Goal: Navigation & Orientation: Find specific page/section

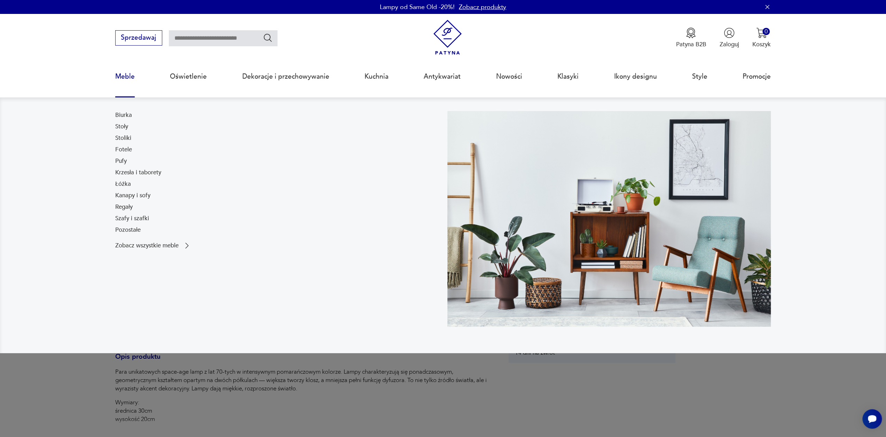
click at [127, 80] on link "Meble" at bounding box center [124, 77] width 19 height 32
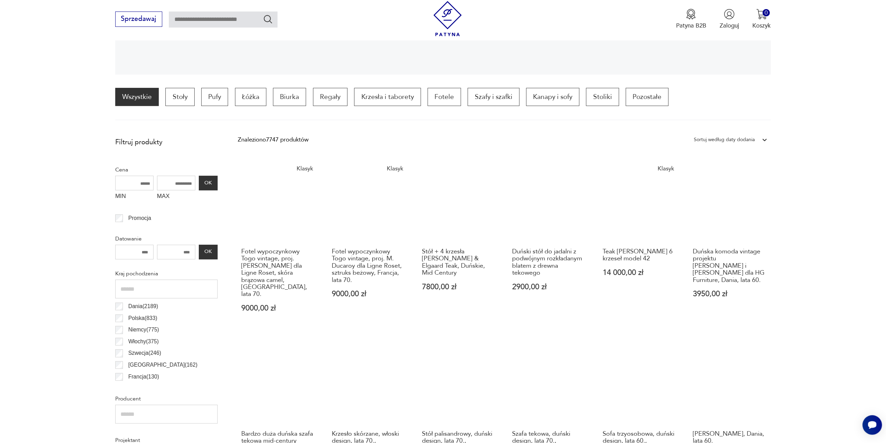
scroll to position [162, 0]
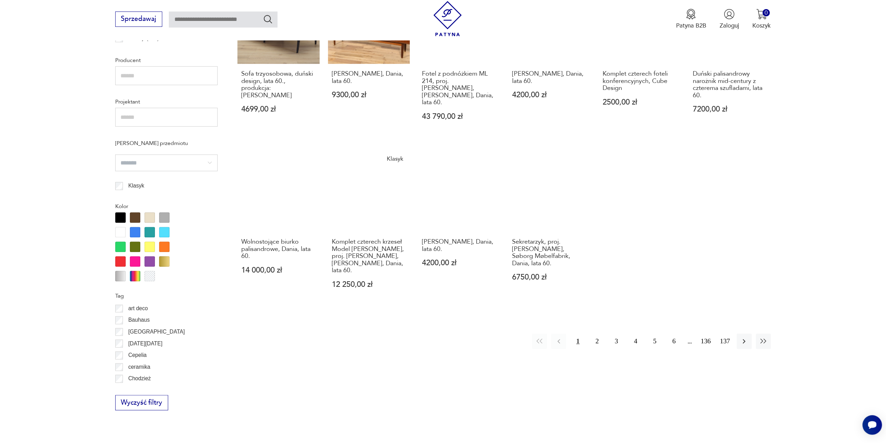
scroll to position [555, 0]
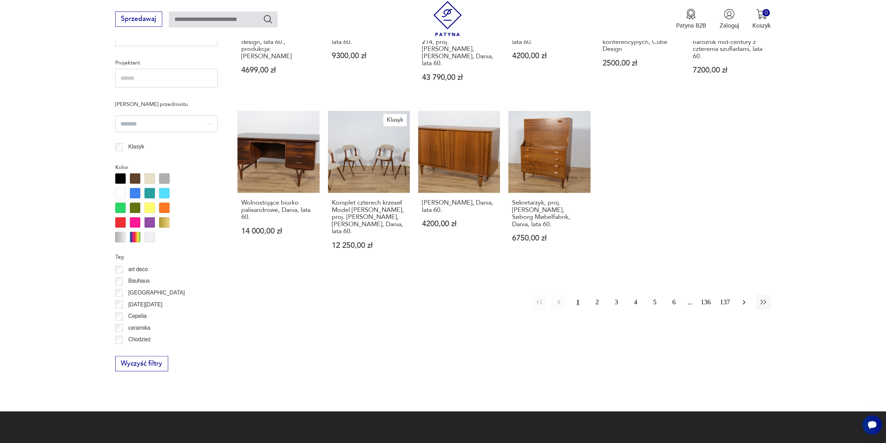
click at [746, 298] on icon "button" at bounding box center [744, 302] width 8 height 8
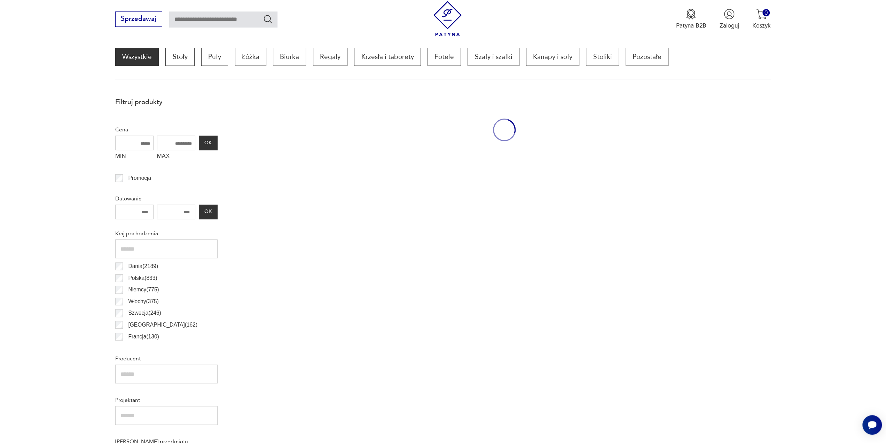
scroll to position [207, 0]
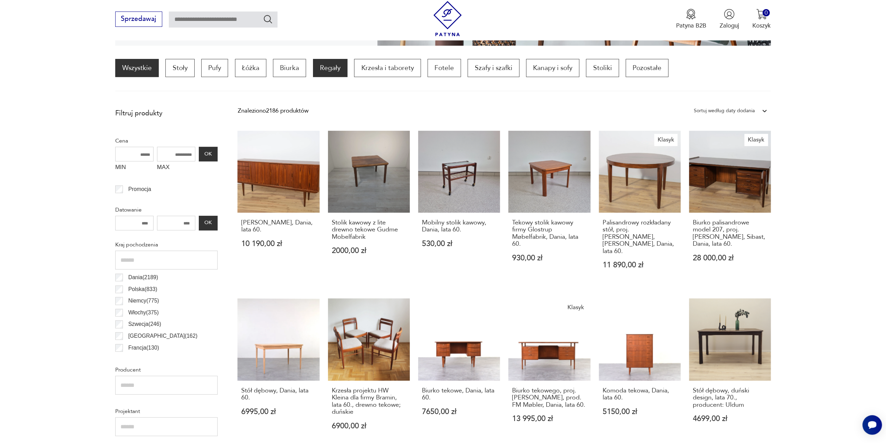
click at [335, 68] on p "Regały" at bounding box center [330, 68] width 34 height 18
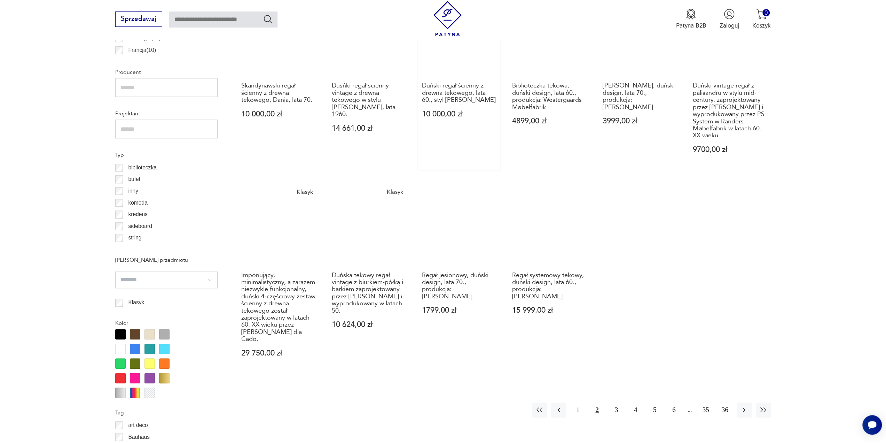
scroll to position [520, 0]
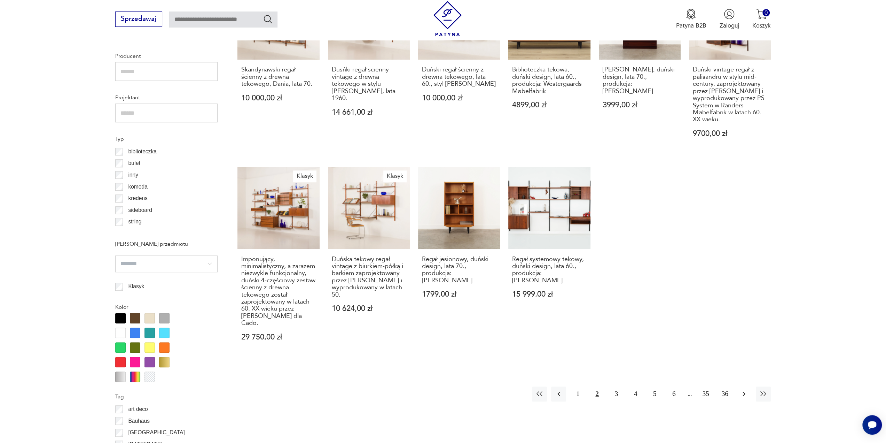
click at [744, 391] on icon "button" at bounding box center [744, 393] width 3 height 5
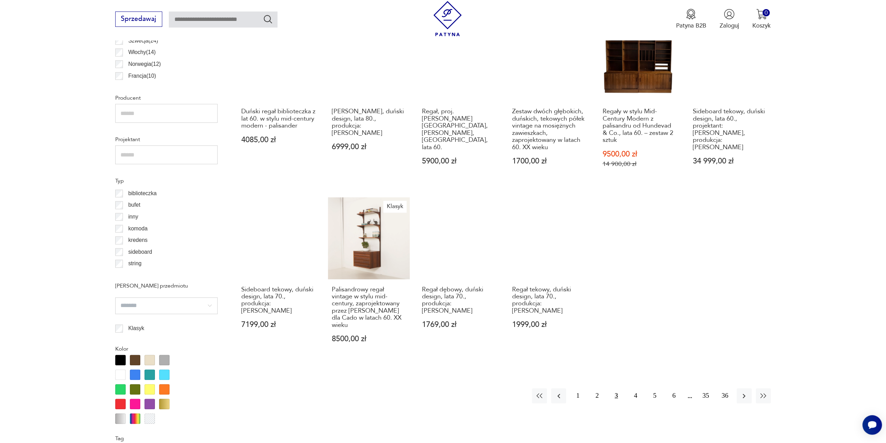
scroll to position [485, 0]
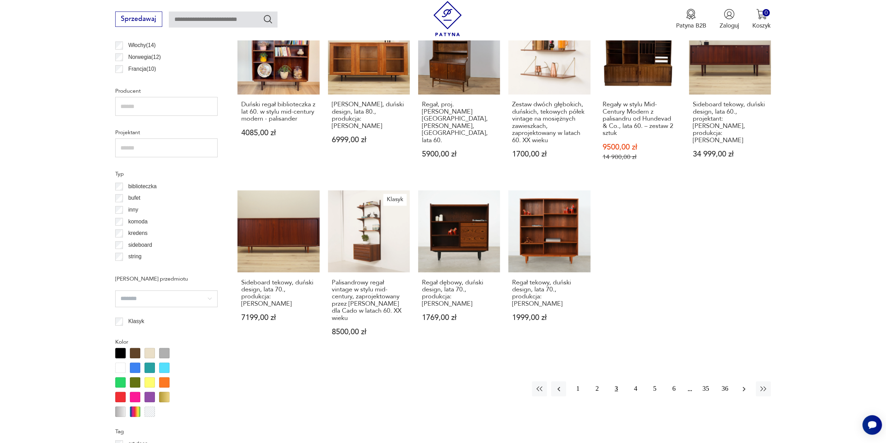
click at [739, 383] on button "button" at bounding box center [744, 388] width 15 height 15
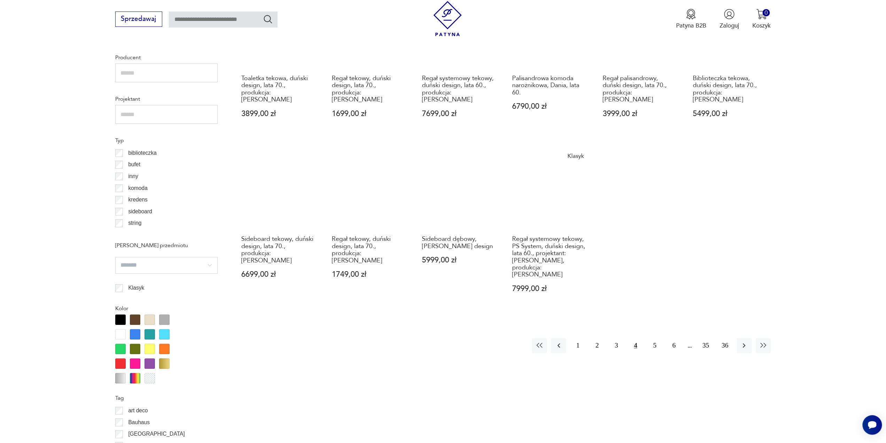
scroll to position [555, 0]
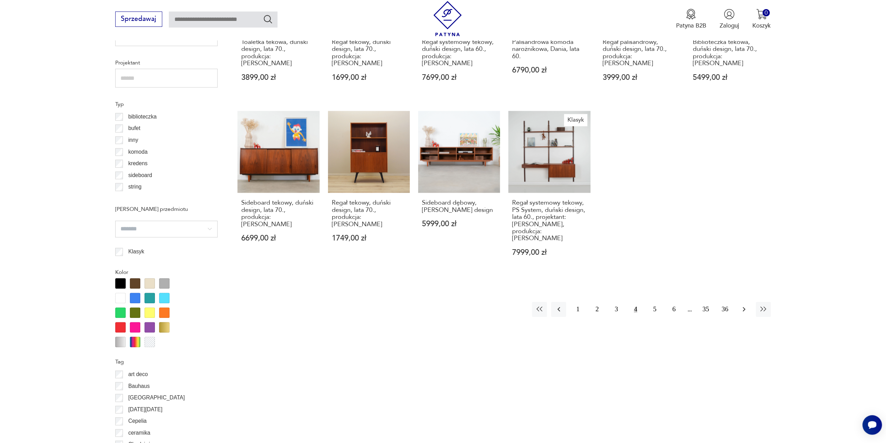
click at [744, 305] on icon "button" at bounding box center [744, 309] width 8 height 8
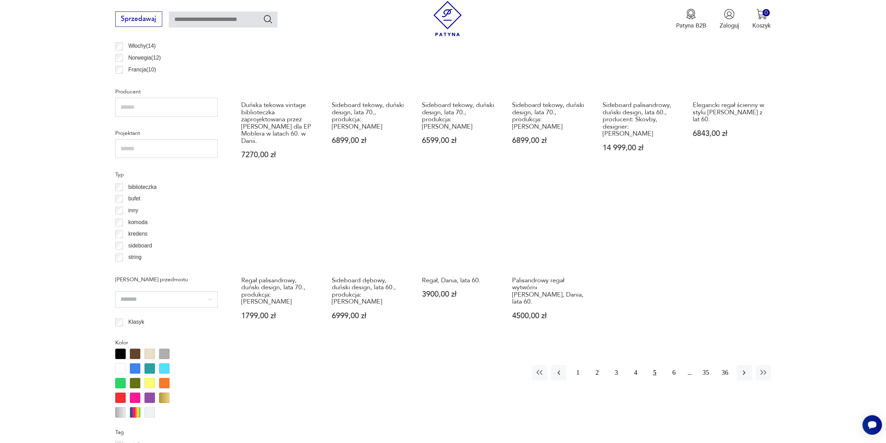
scroll to position [485, 0]
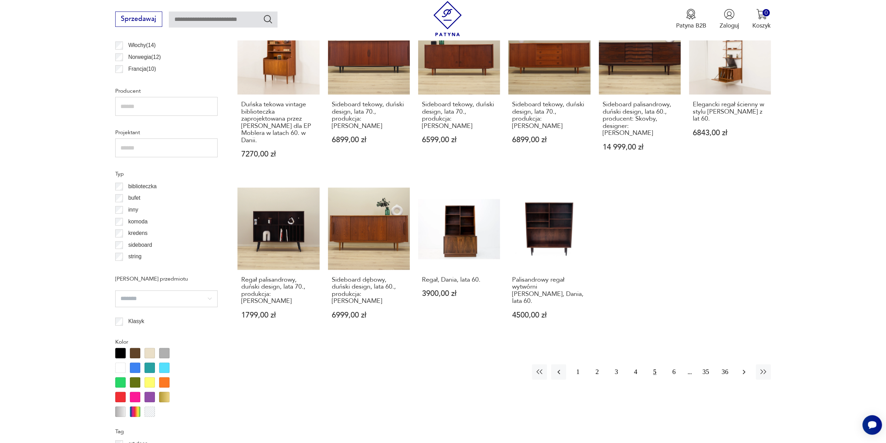
click at [742, 367] on icon "button" at bounding box center [744, 371] width 8 height 8
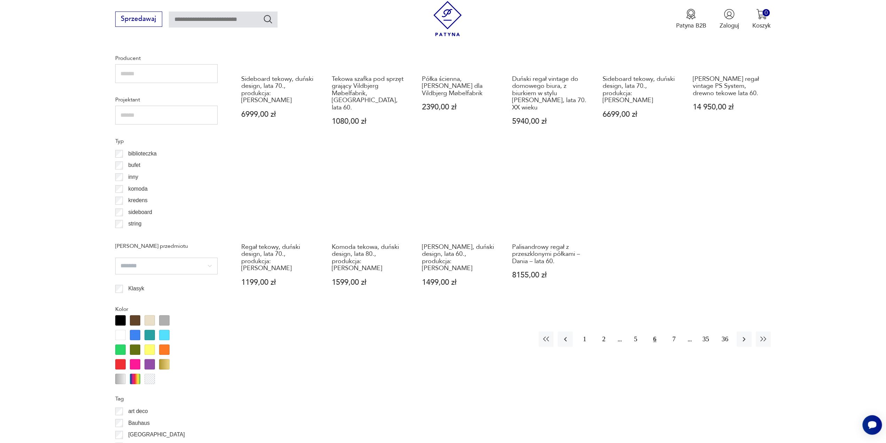
scroll to position [520, 0]
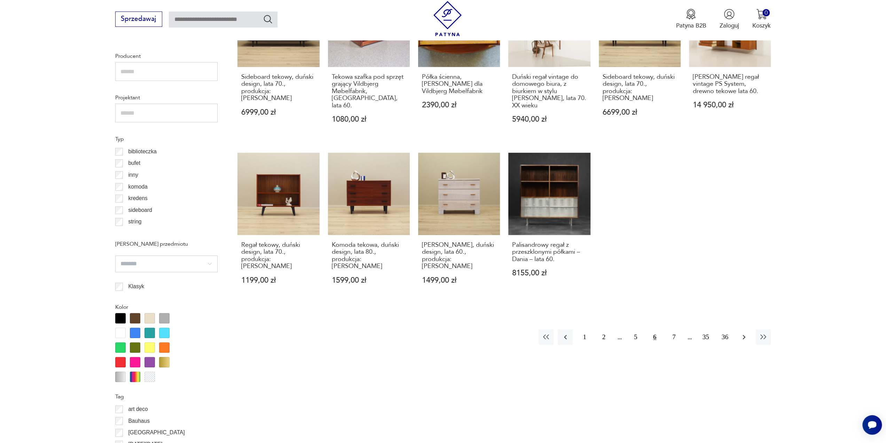
click at [744, 335] on icon "button" at bounding box center [744, 337] width 3 height 5
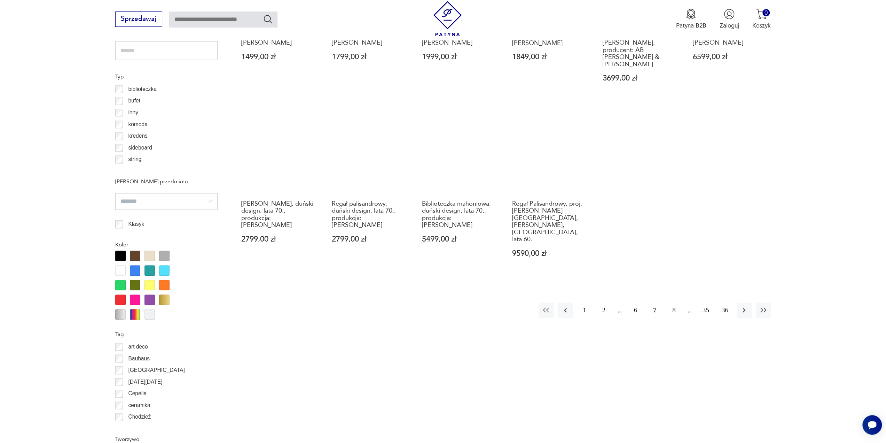
scroll to position [590, 0]
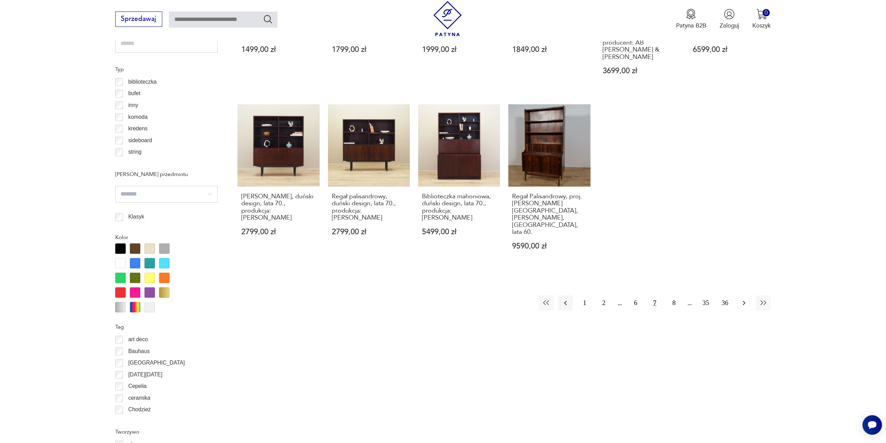
click at [748, 298] on icon "button" at bounding box center [744, 302] width 8 height 8
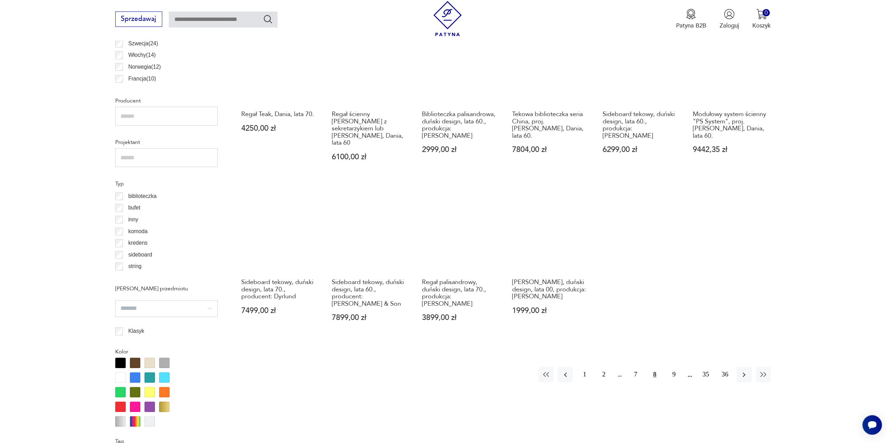
scroll to position [520, 0]
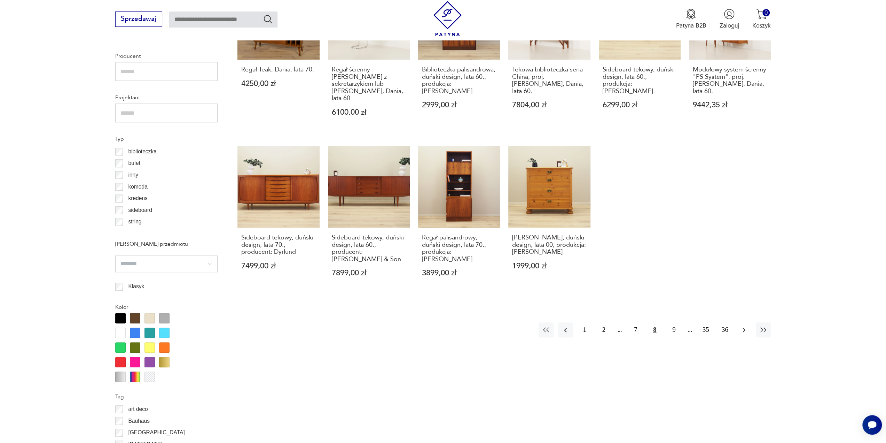
click at [744, 326] on icon "button" at bounding box center [744, 330] width 8 height 8
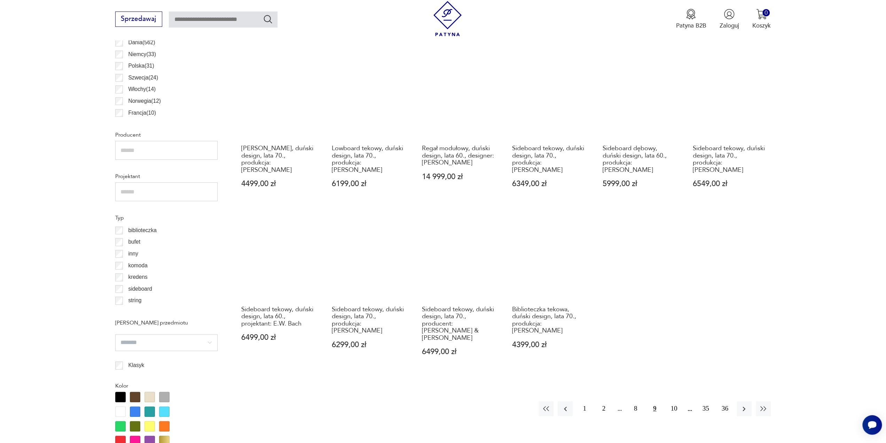
scroll to position [520, 0]
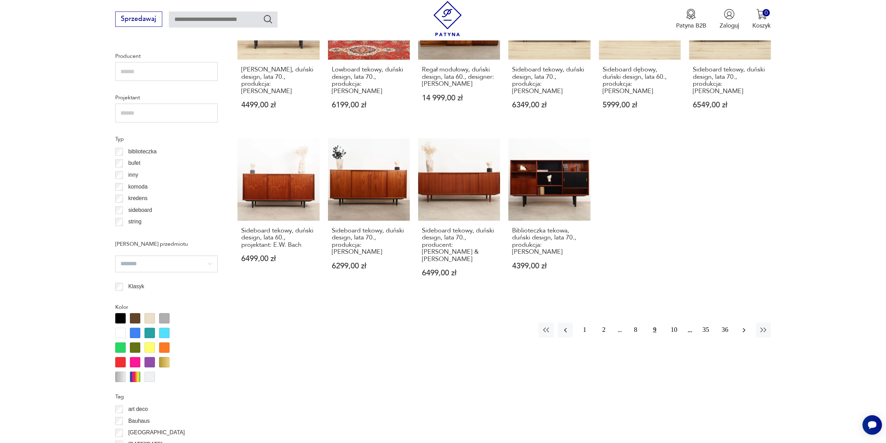
click at [745, 326] on icon "button" at bounding box center [744, 330] width 8 height 8
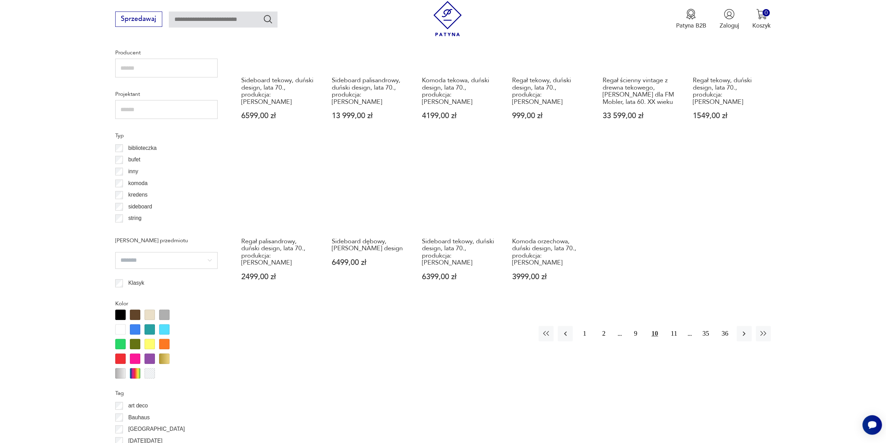
scroll to position [555, 0]
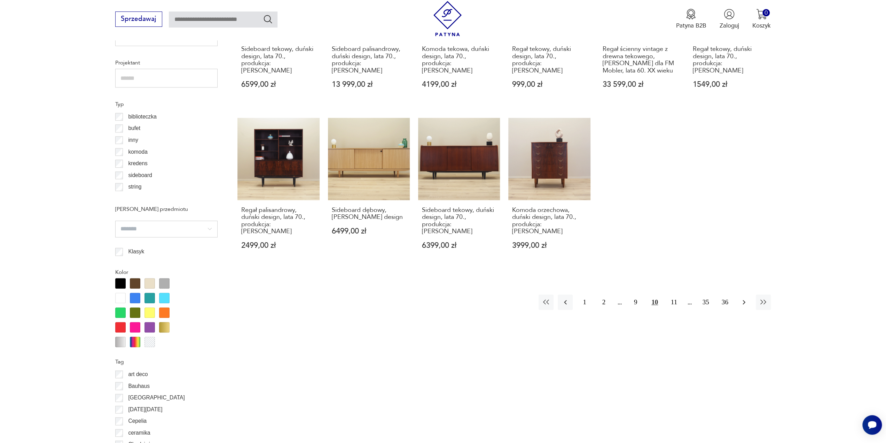
click at [744, 300] on icon "button" at bounding box center [744, 302] width 3 height 5
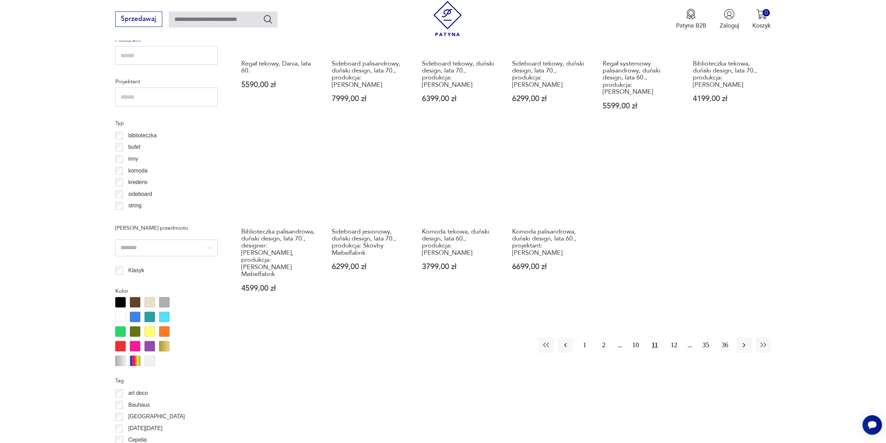
scroll to position [555, 0]
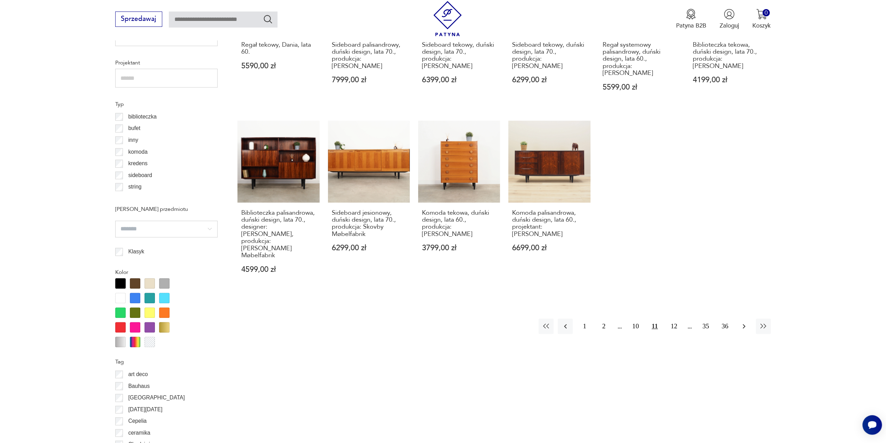
click at [744, 322] on icon "button" at bounding box center [744, 326] width 8 height 8
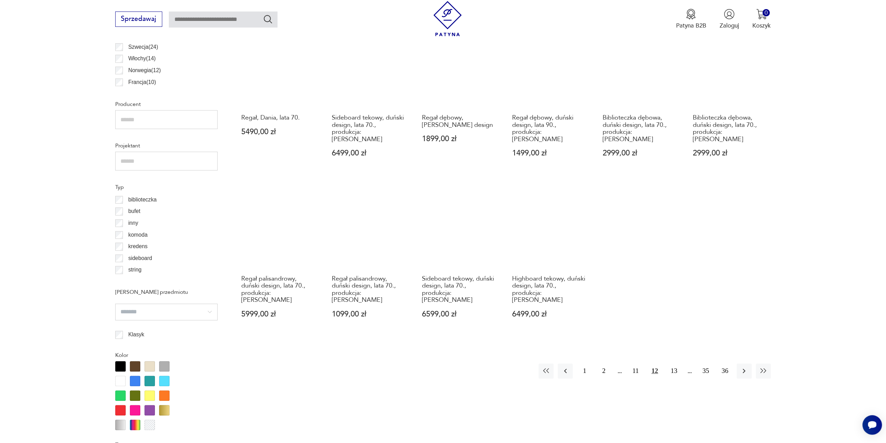
scroll to position [485, 0]
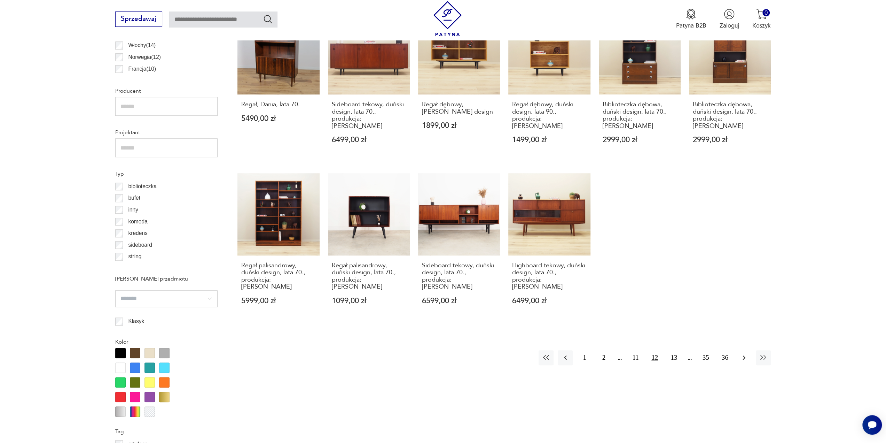
click at [746, 353] on icon "button" at bounding box center [744, 357] width 8 height 8
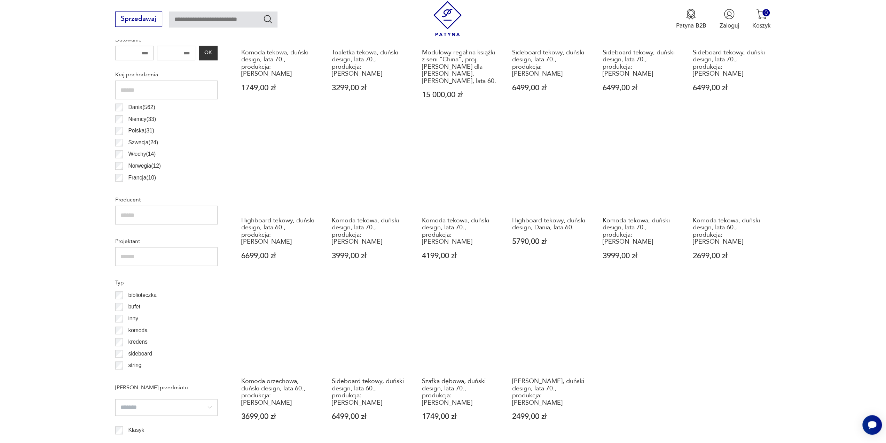
scroll to position [416, 0]
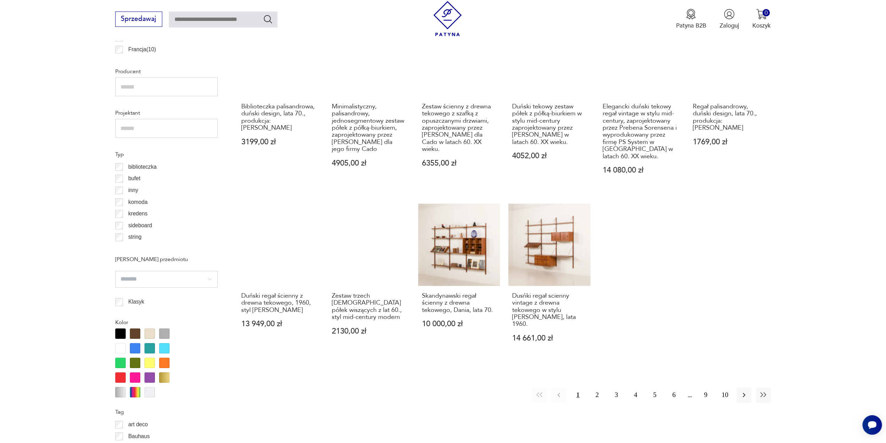
scroll to position [520, 0]
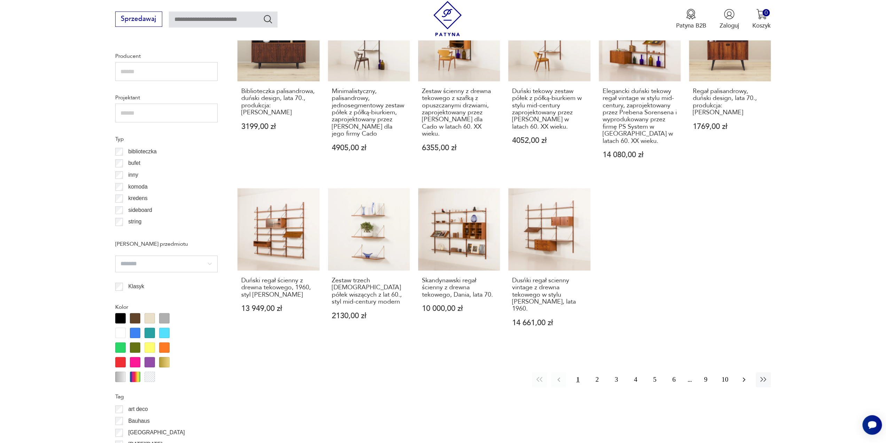
click at [743, 375] on icon "button" at bounding box center [744, 379] width 8 height 8
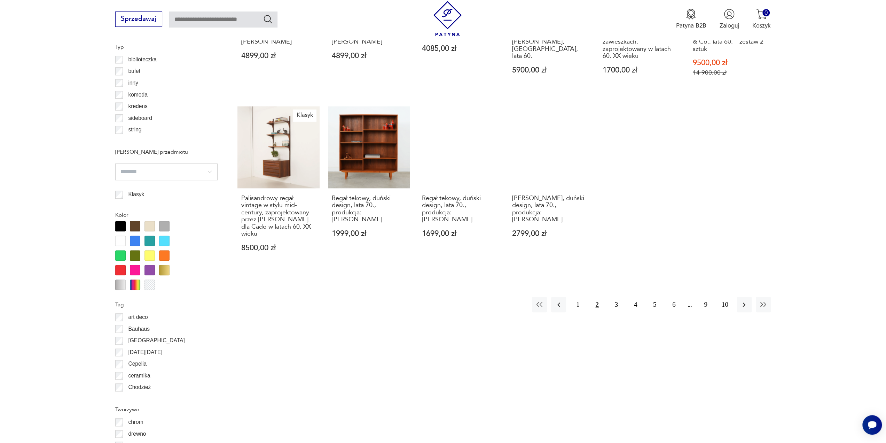
scroll to position [625, 0]
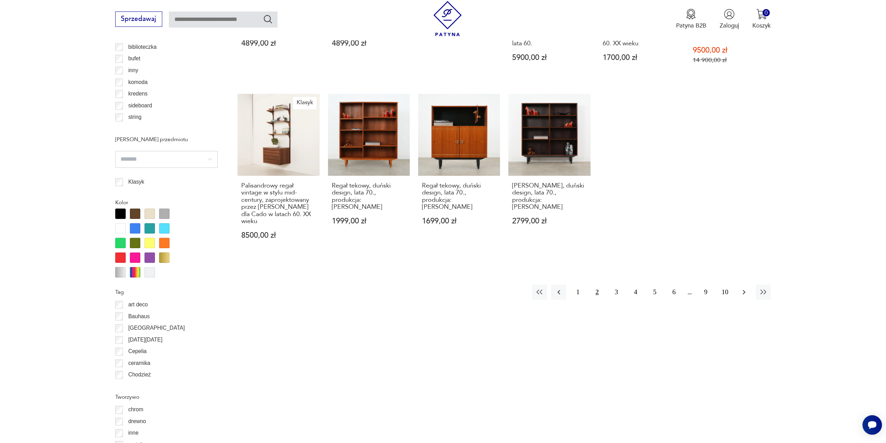
click at [743, 290] on icon "button" at bounding box center [744, 292] width 3 height 5
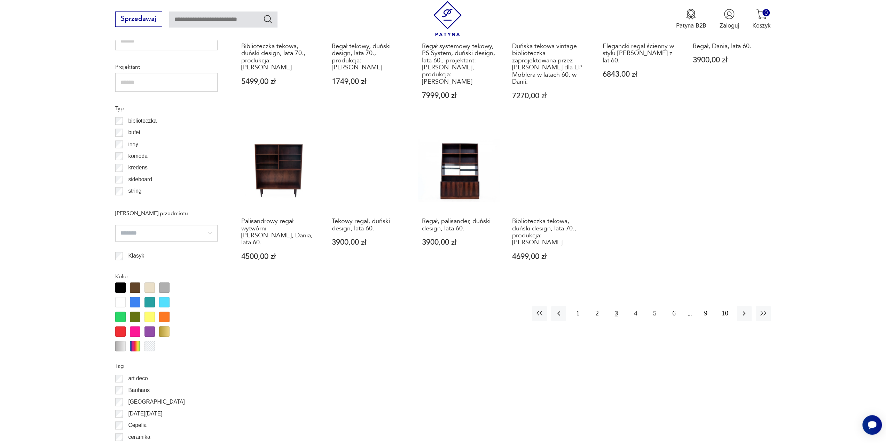
scroll to position [555, 0]
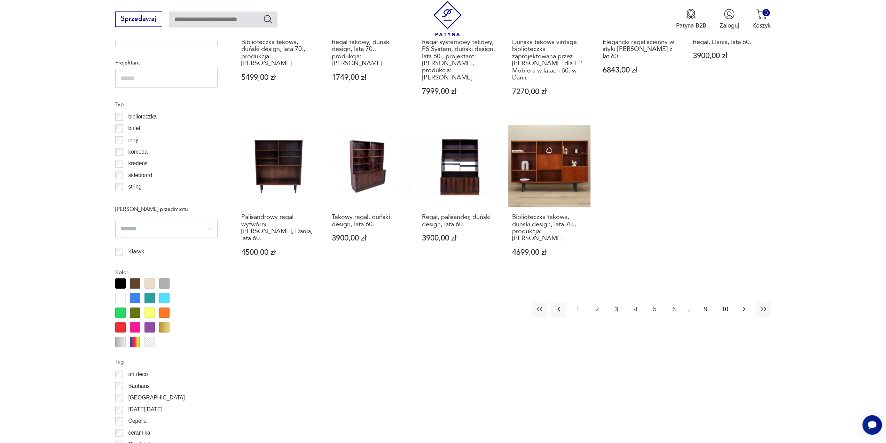
click at [743, 305] on icon "button" at bounding box center [744, 309] width 8 height 8
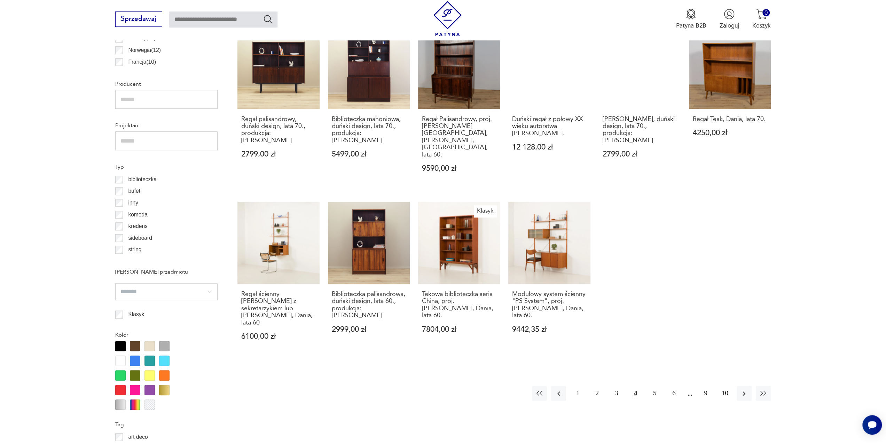
scroll to position [520, 0]
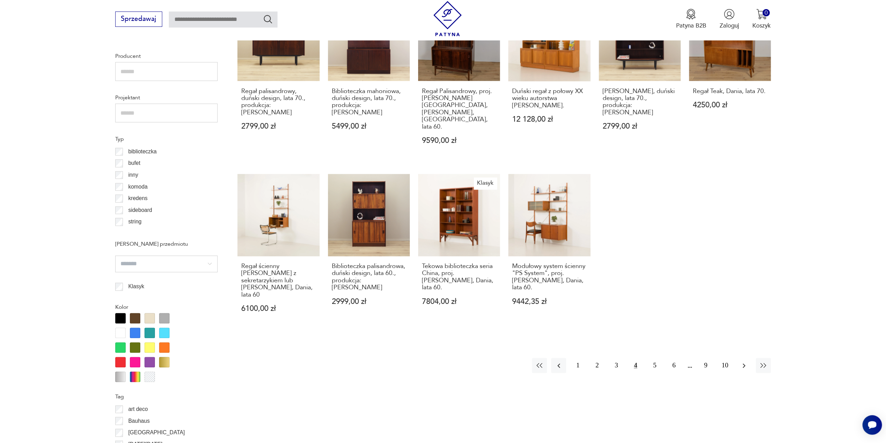
click at [742, 361] on icon "button" at bounding box center [744, 365] width 8 height 8
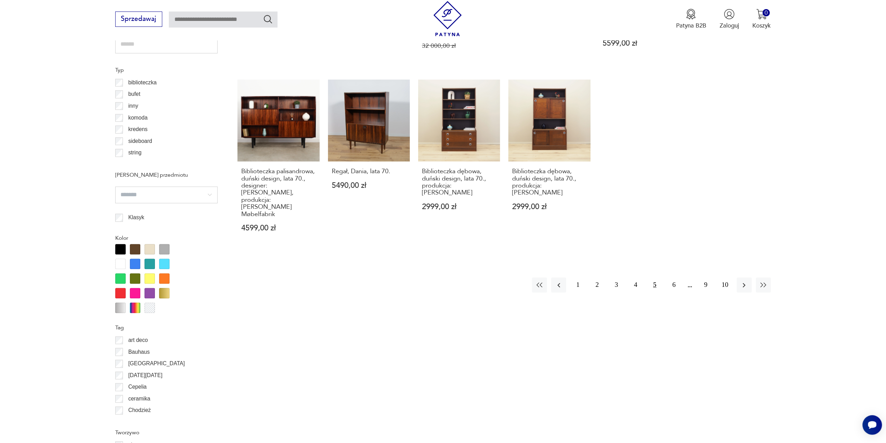
scroll to position [590, 0]
click at [745, 280] on icon "button" at bounding box center [744, 284] width 8 height 8
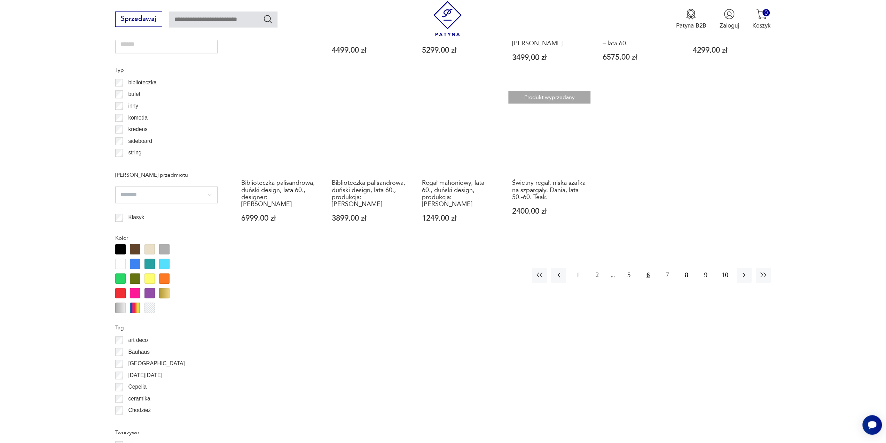
scroll to position [590, 0]
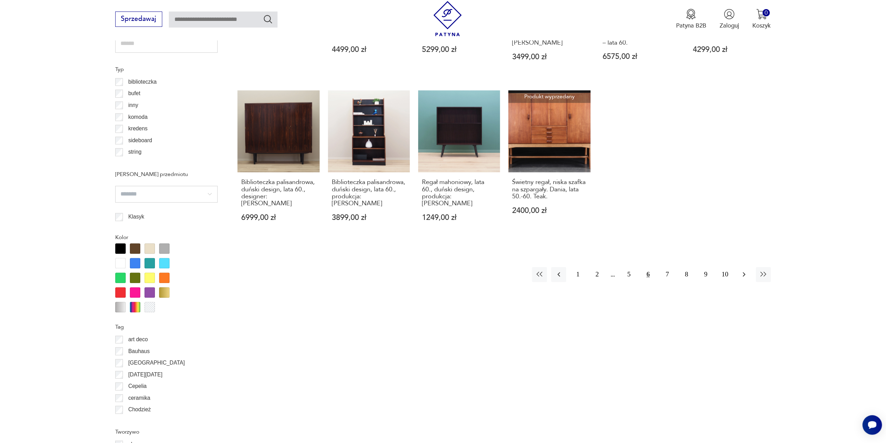
click at [748, 270] on icon "button" at bounding box center [744, 274] width 8 height 8
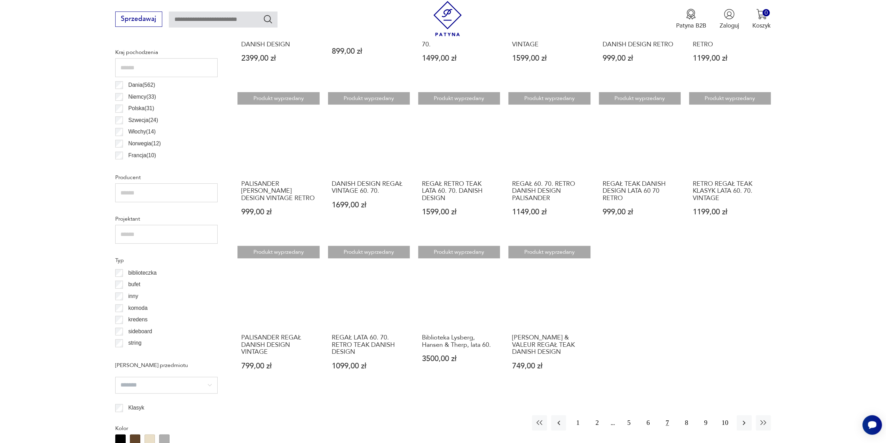
scroll to position [416, 0]
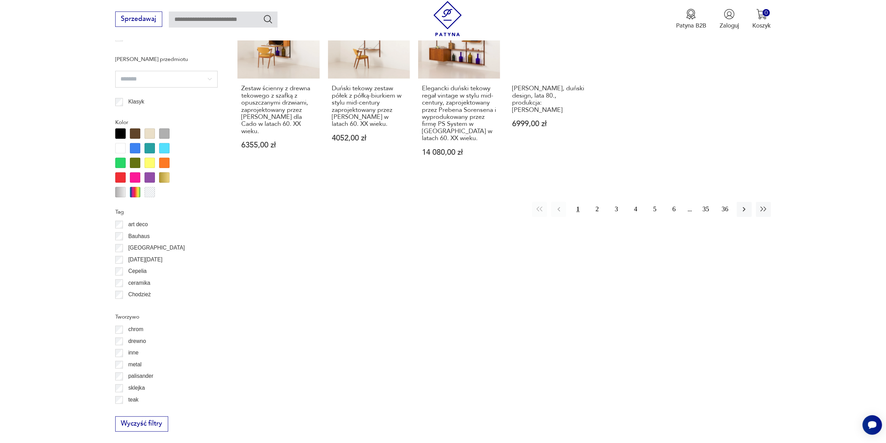
scroll to position [764, 0]
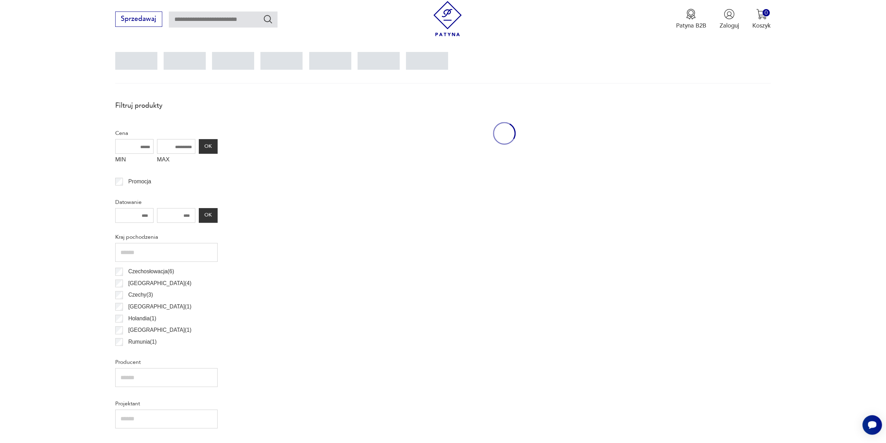
scroll to position [207, 0]
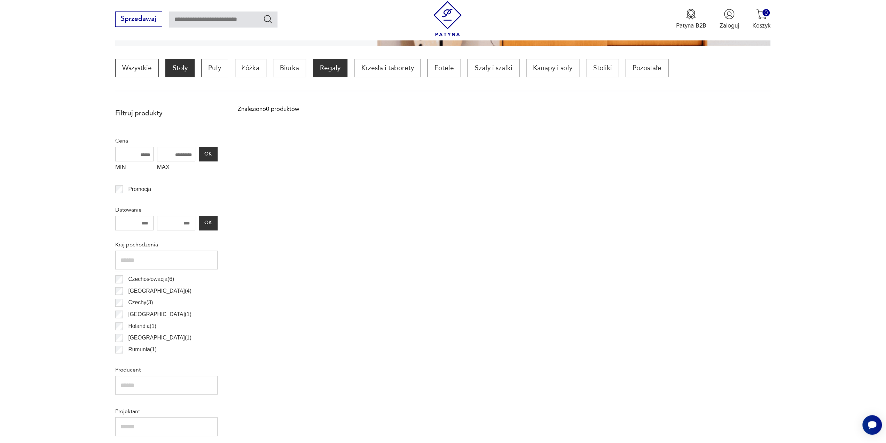
click at [176, 72] on p "Stoły" at bounding box center [179, 68] width 29 height 18
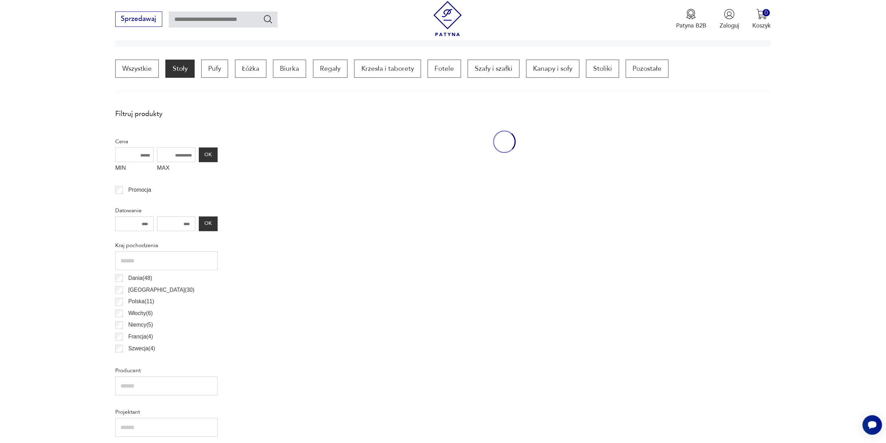
scroll to position [211, 0]
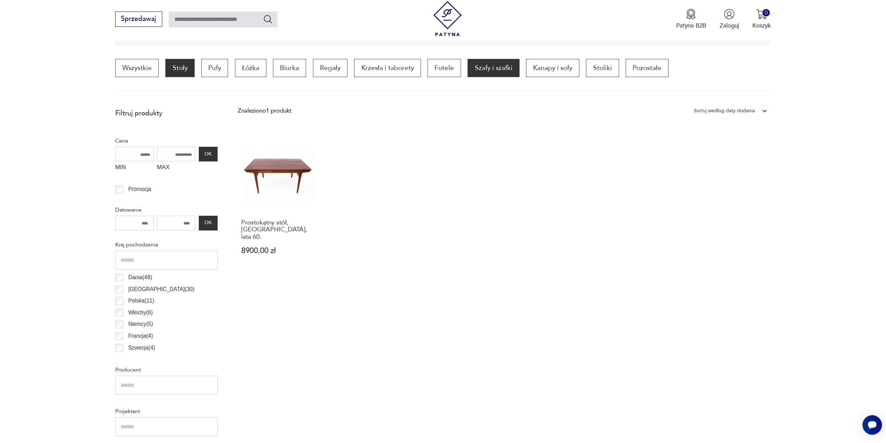
click at [484, 71] on p "Szafy i szafki" at bounding box center [494, 68] width 52 height 18
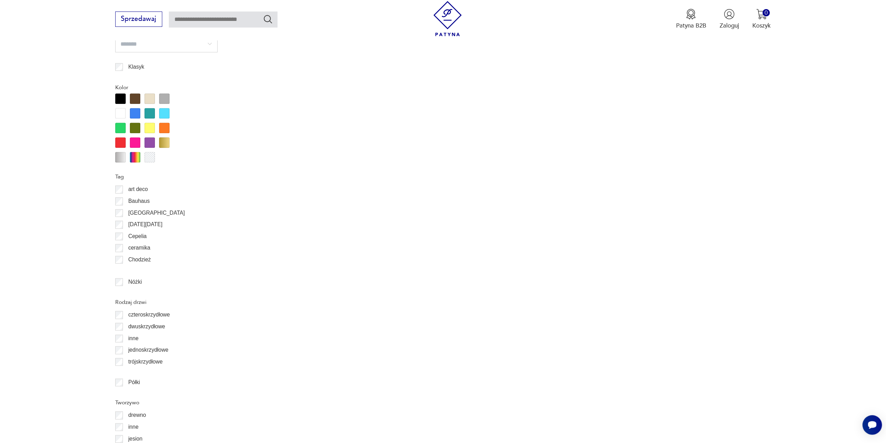
scroll to position [733, 0]
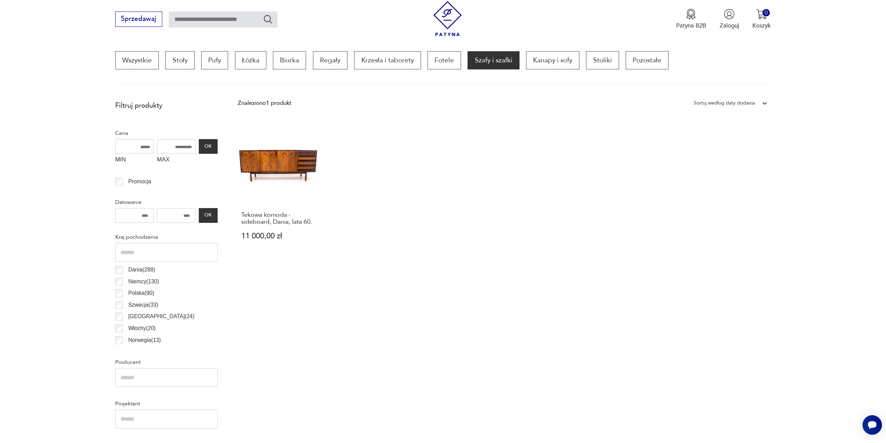
scroll to position [211, 0]
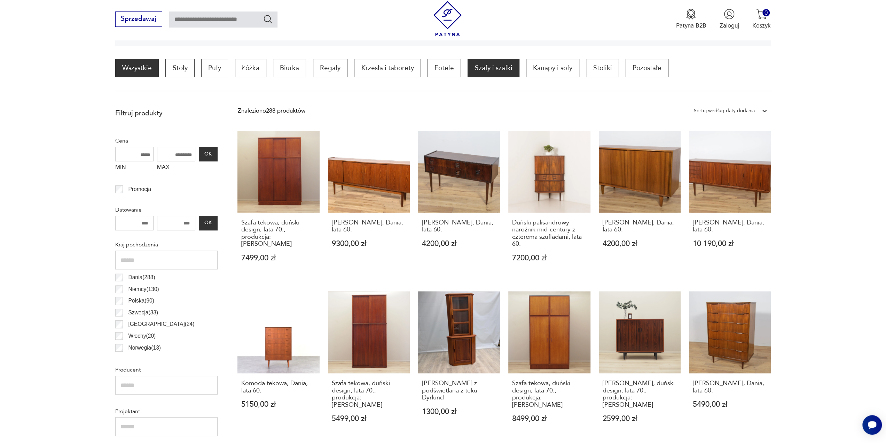
click at [141, 67] on link "Wszystkie" at bounding box center [137, 68] width 44 height 18
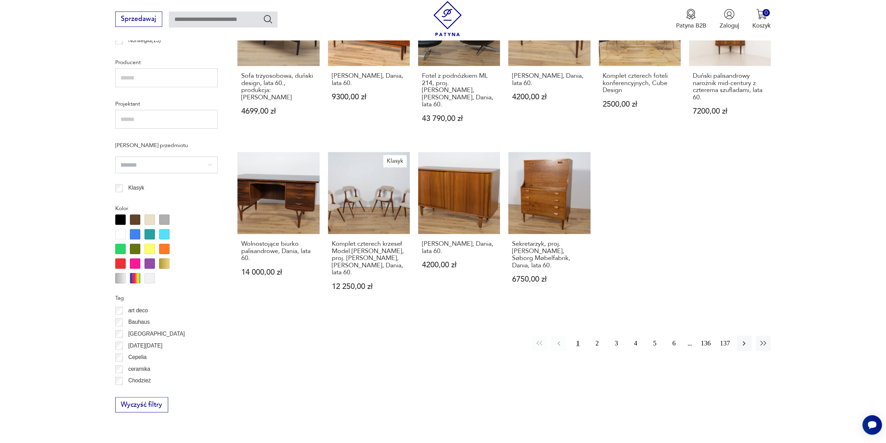
scroll to position [521, 0]
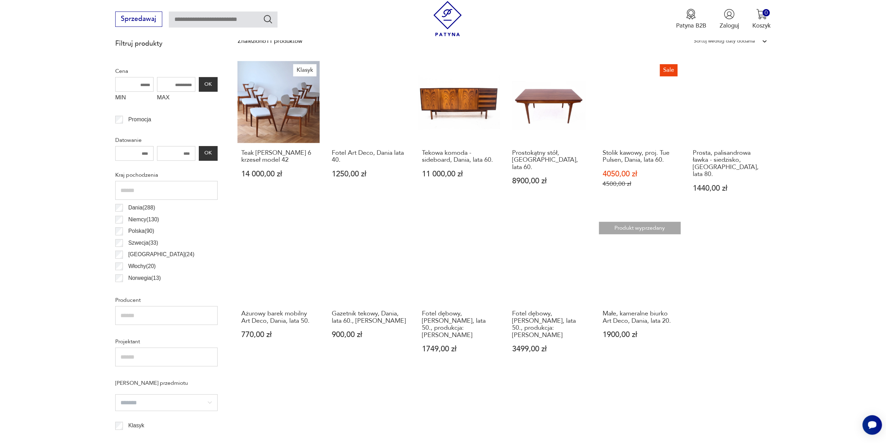
scroll to position [172, 0]
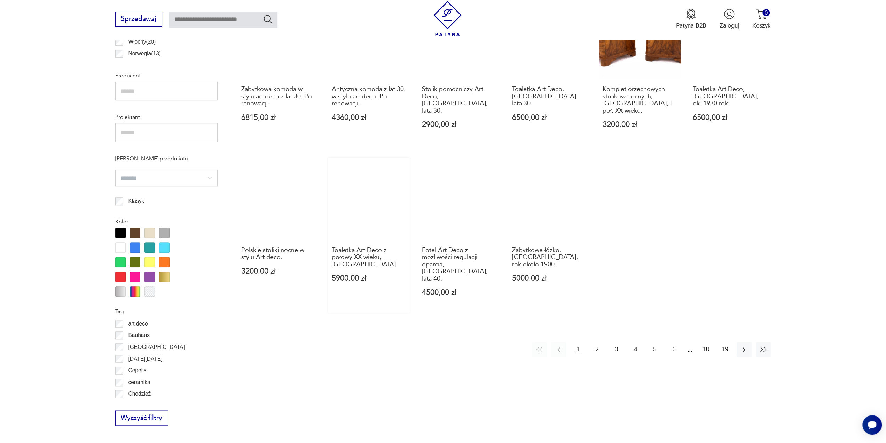
scroll to position [519, 0]
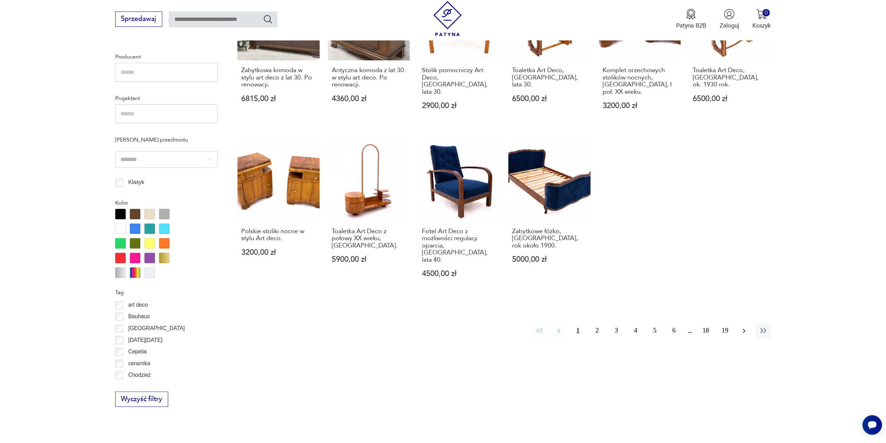
click at [742, 326] on icon "button" at bounding box center [744, 330] width 8 height 8
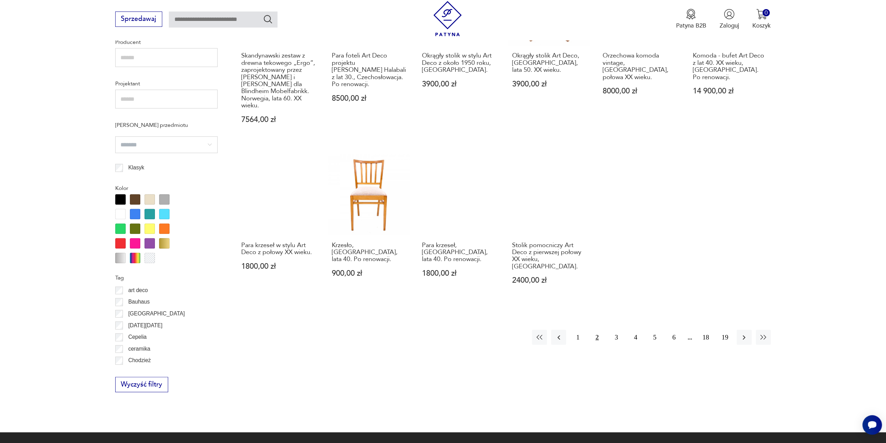
scroll to position [555, 0]
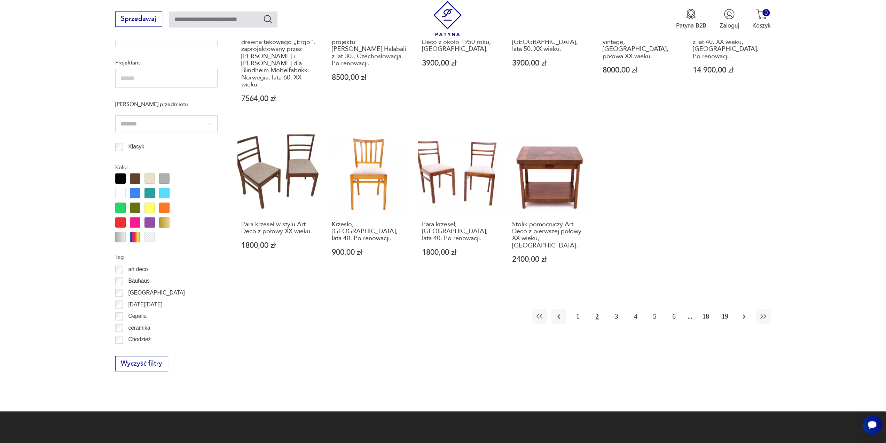
click at [742, 312] on icon "button" at bounding box center [744, 316] width 8 height 8
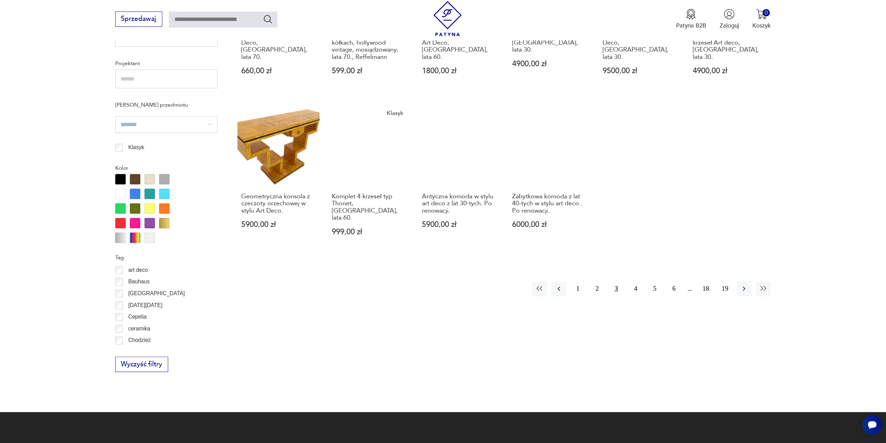
scroll to position [555, 0]
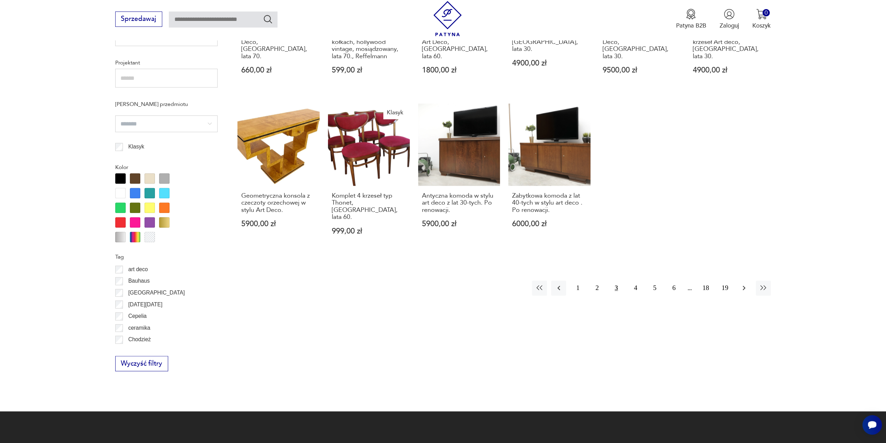
click at [742, 283] on icon "button" at bounding box center [744, 287] width 8 height 8
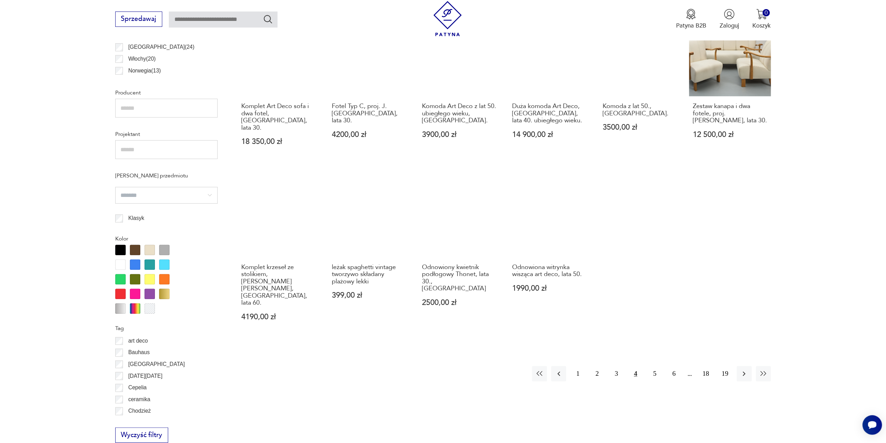
scroll to position [485, 0]
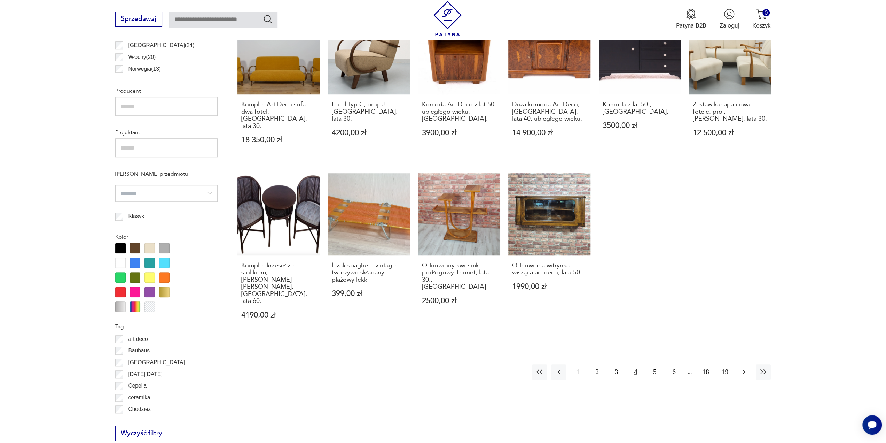
click at [744, 367] on icon "button" at bounding box center [744, 371] width 8 height 8
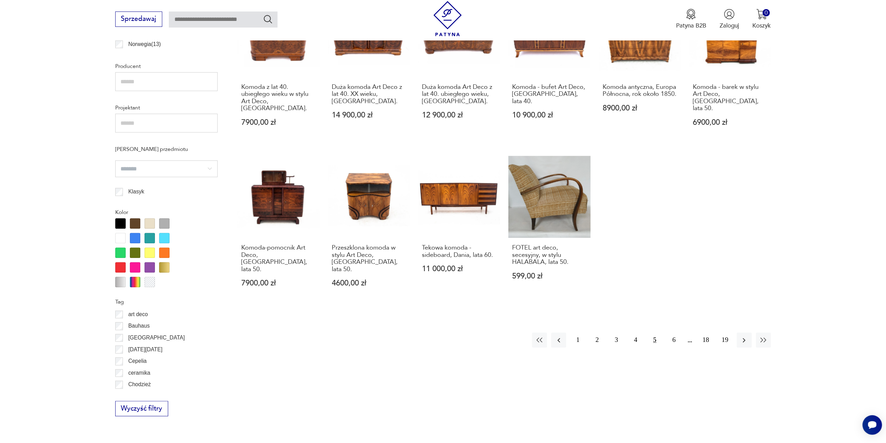
scroll to position [520, 0]
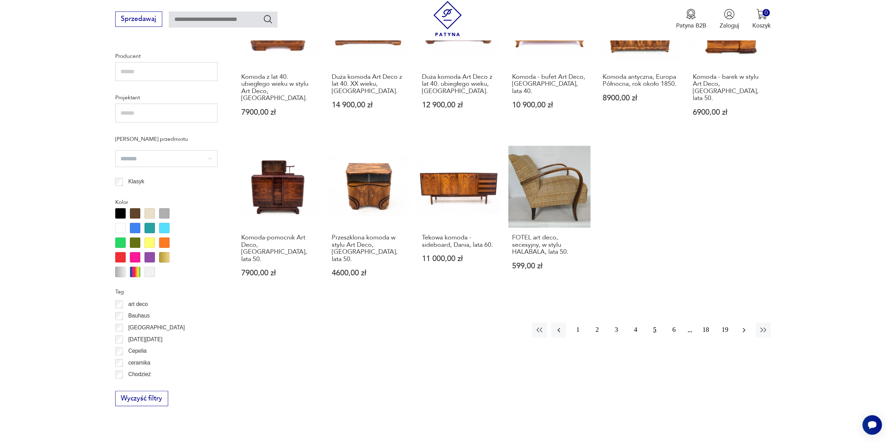
click at [745, 326] on icon "button" at bounding box center [744, 330] width 8 height 8
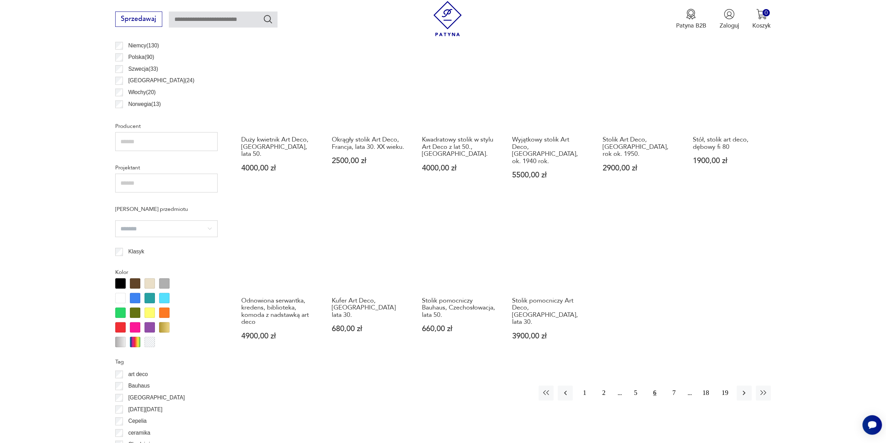
scroll to position [520, 0]
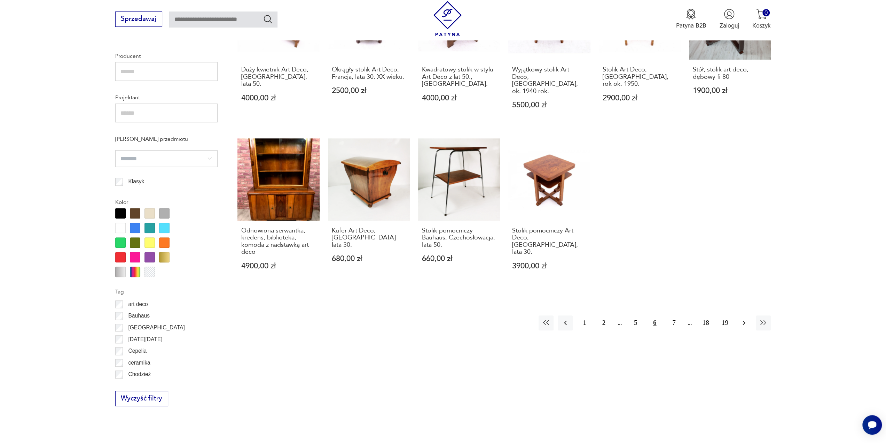
click at [742, 318] on icon "button" at bounding box center [744, 322] width 8 height 8
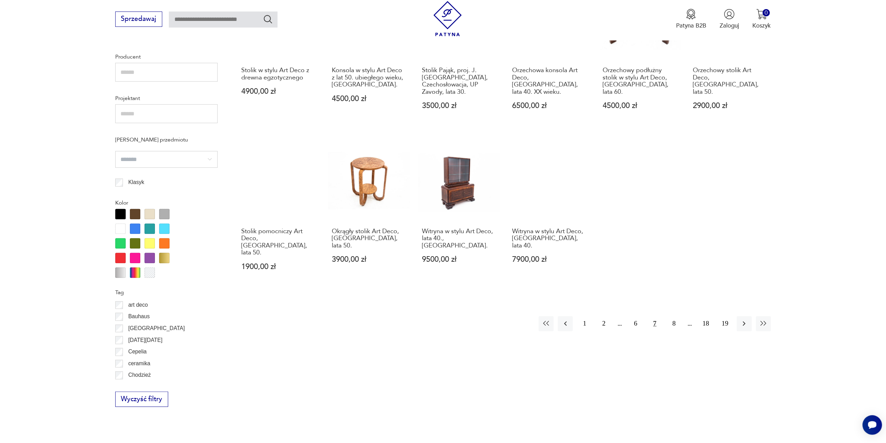
scroll to position [520, 0]
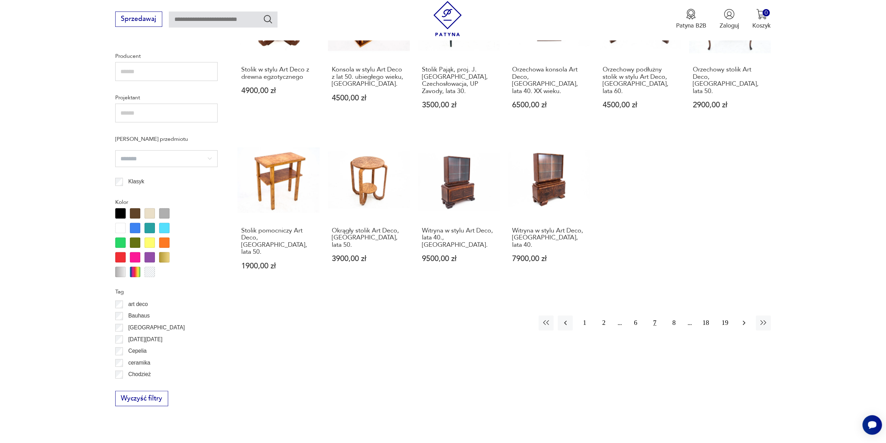
click at [743, 320] on icon "button" at bounding box center [744, 322] width 3 height 5
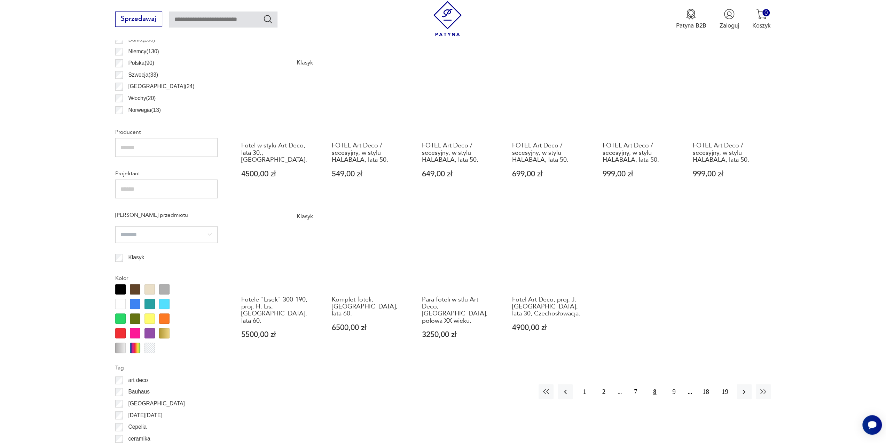
scroll to position [451, 0]
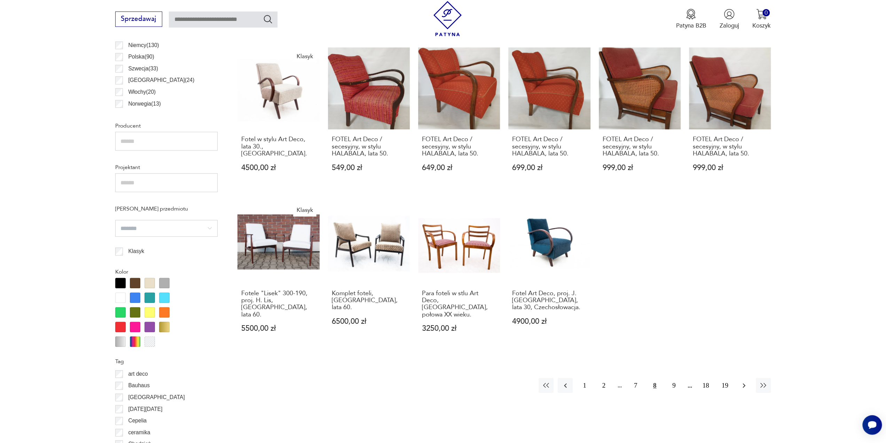
click at [744, 383] on icon "button" at bounding box center [744, 385] width 3 height 5
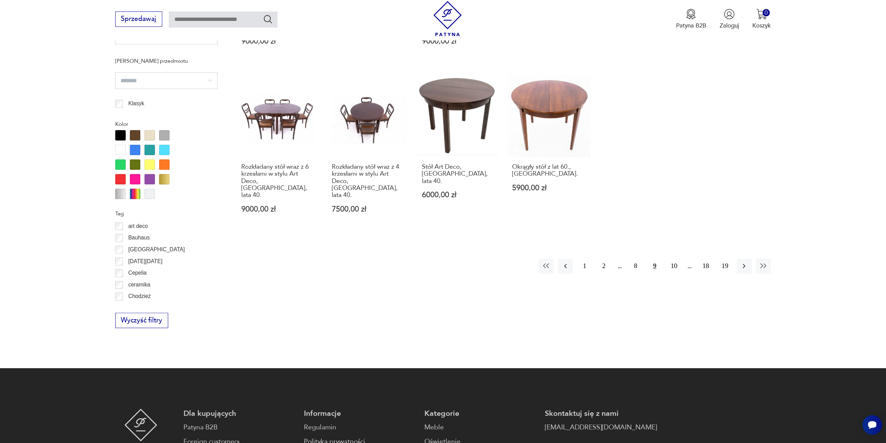
scroll to position [625, 0]
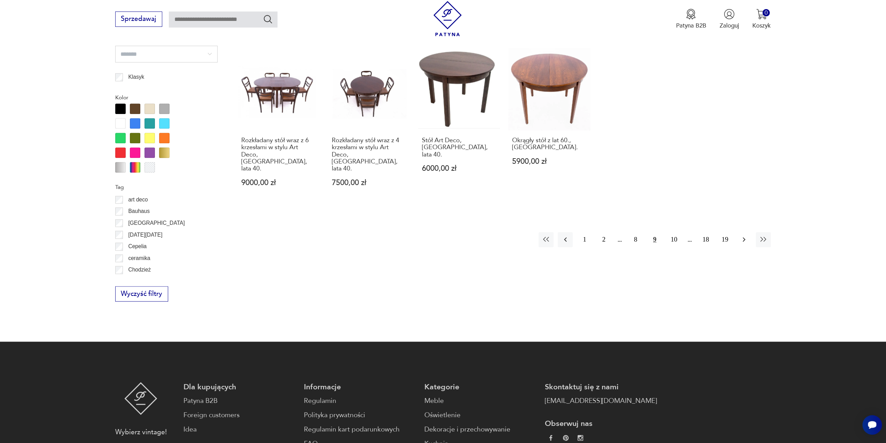
click at [746, 235] on icon "button" at bounding box center [744, 239] width 8 height 8
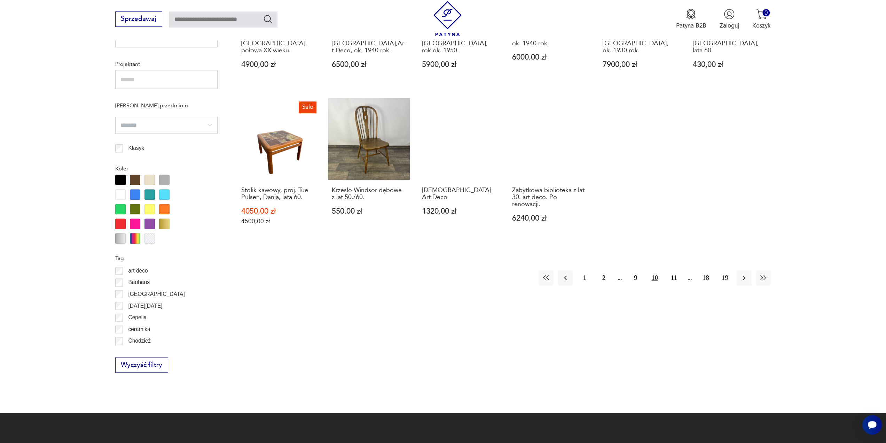
scroll to position [555, 0]
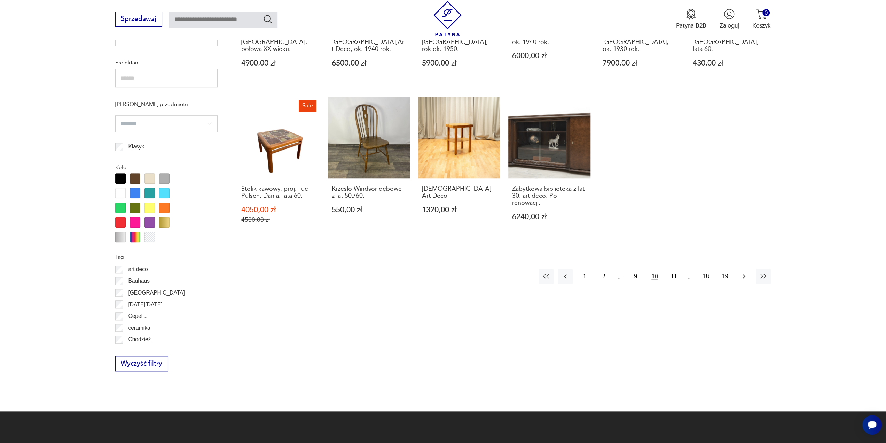
click at [746, 275] on icon "button" at bounding box center [744, 276] width 8 height 8
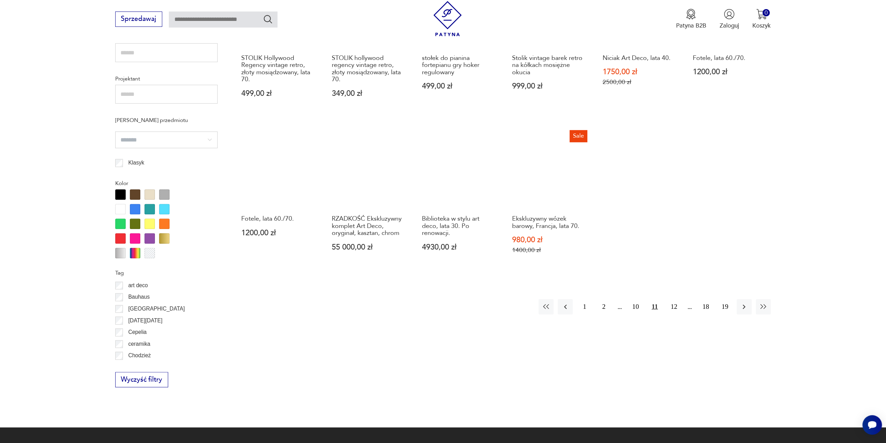
scroll to position [590, 0]
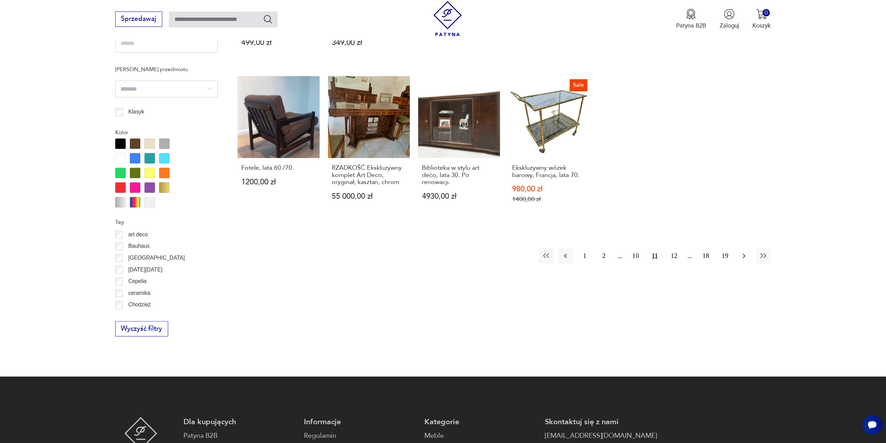
click at [745, 253] on icon "button" at bounding box center [744, 255] width 8 height 8
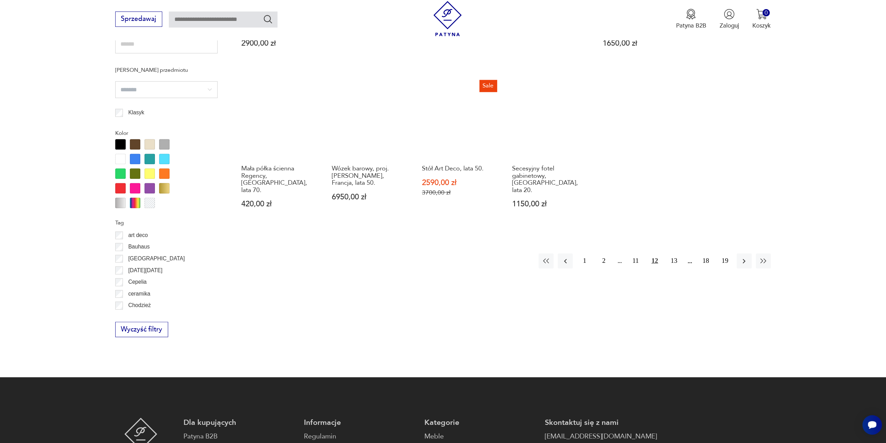
scroll to position [590, 0]
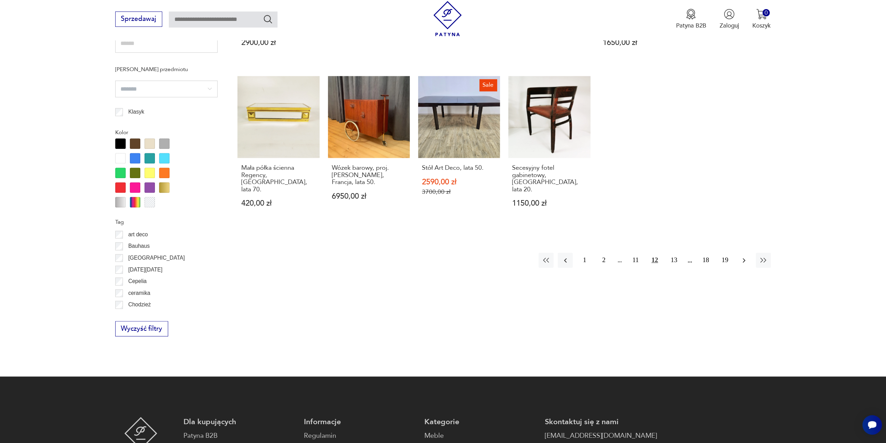
click at [745, 256] on icon "button" at bounding box center [744, 260] width 8 height 8
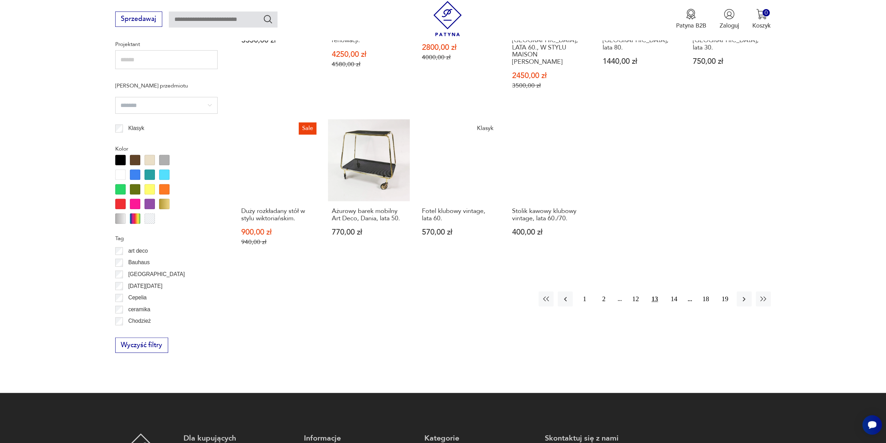
scroll to position [590, 0]
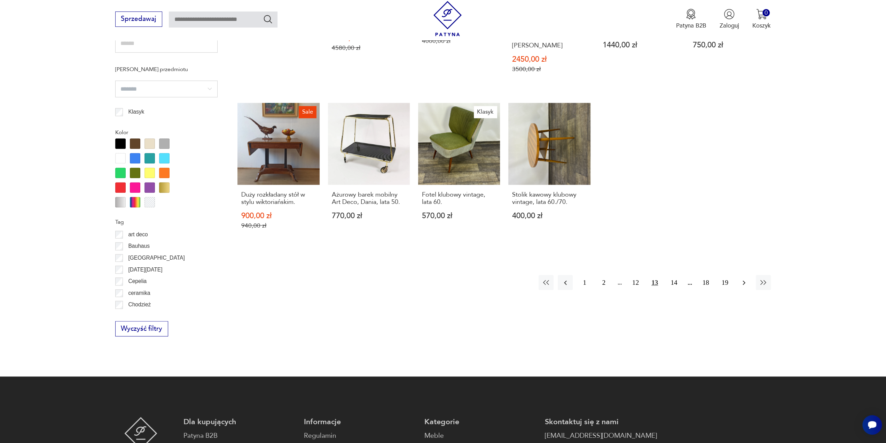
click at [743, 278] on icon "button" at bounding box center [744, 282] width 8 height 8
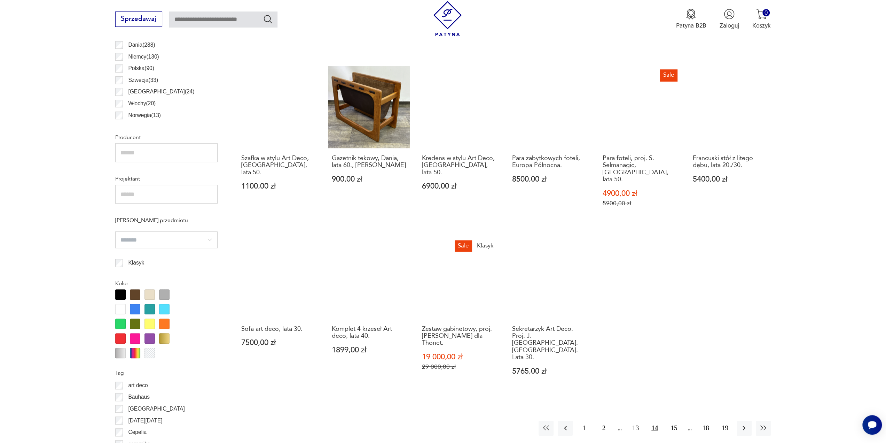
scroll to position [485, 0]
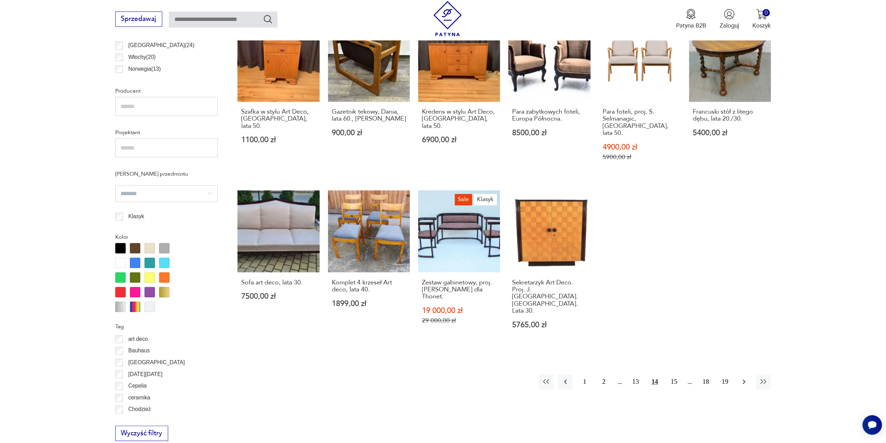
click at [747, 377] on icon "button" at bounding box center [744, 381] width 8 height 8
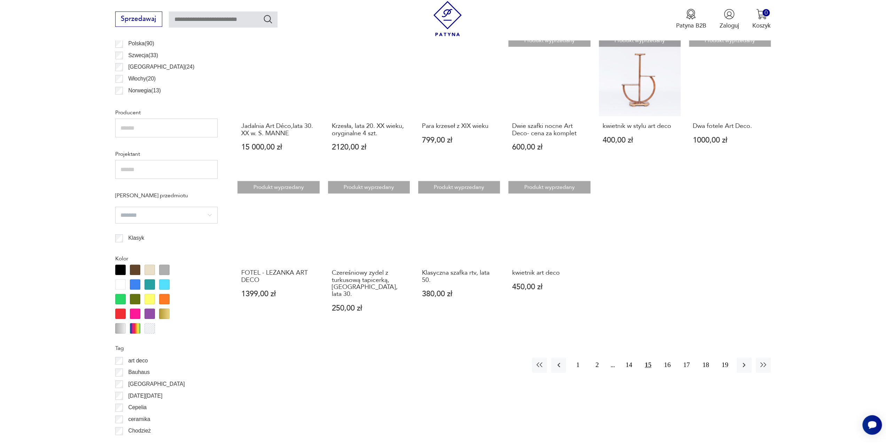
scroll to position [485, 0]
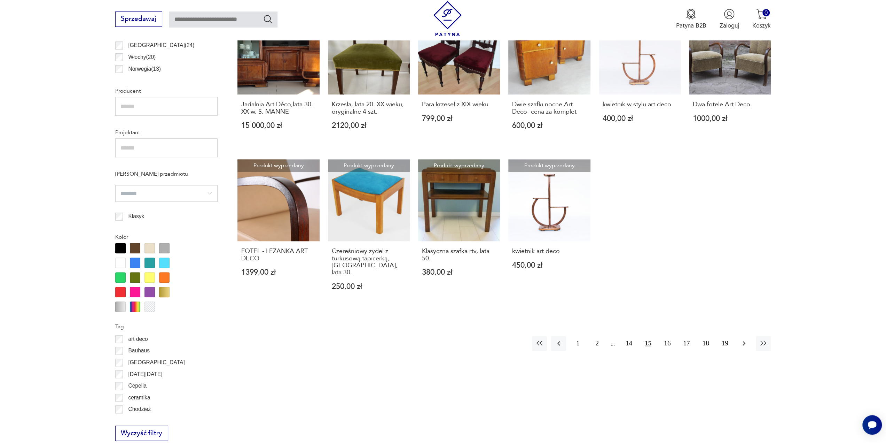
click at [743, 341] on icon "button" at bounding box center [744, 343] width 3 height 5
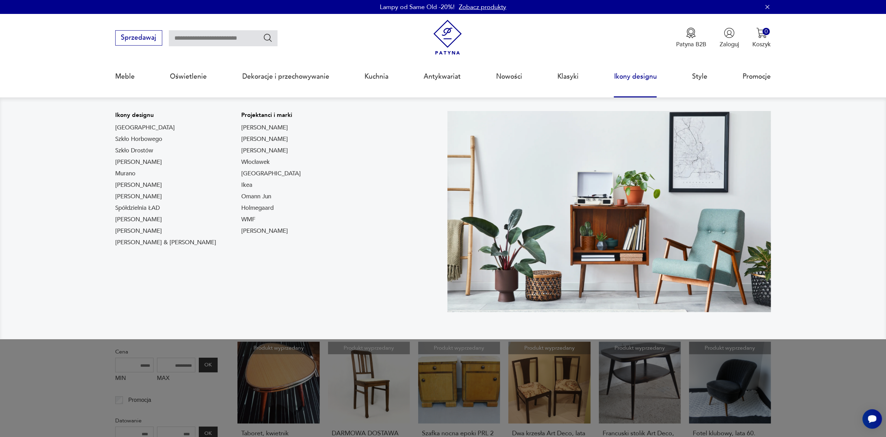
click at [639, 78] on link "Ikony designu" at bounding box center [635, 77] width 43 height 32
click at [629, 77] on link "Ikony designu" at bounding box center [635, 77] width 43 height 32
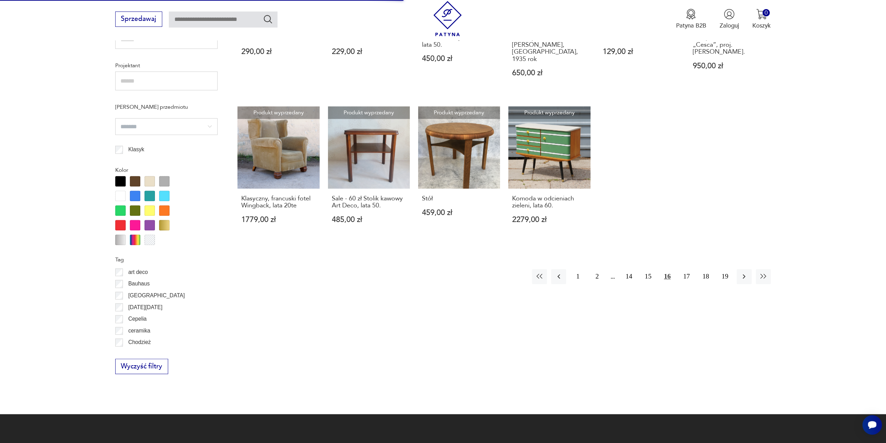
scroll to position [557, 0]
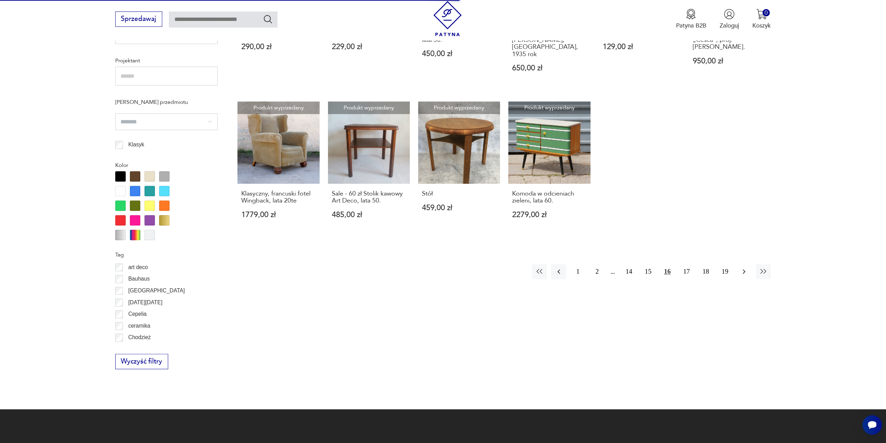
click at [746, 264] on button "button" at bounding box center [744, 271] width 15 height 15
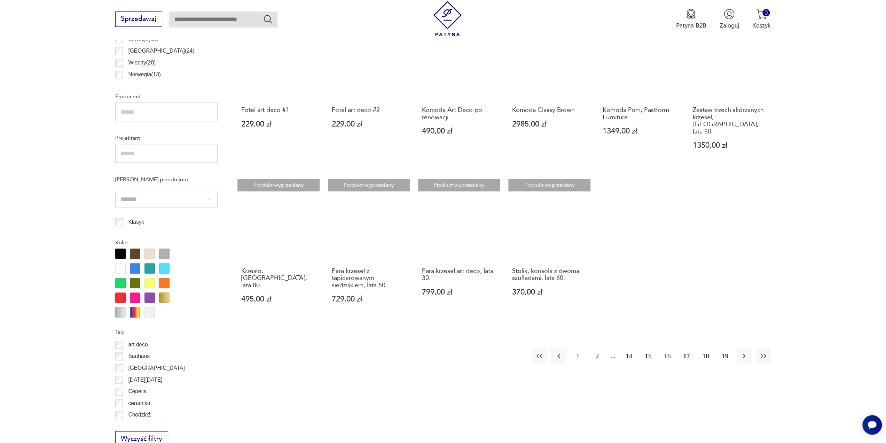
scroll to position [451, 0]
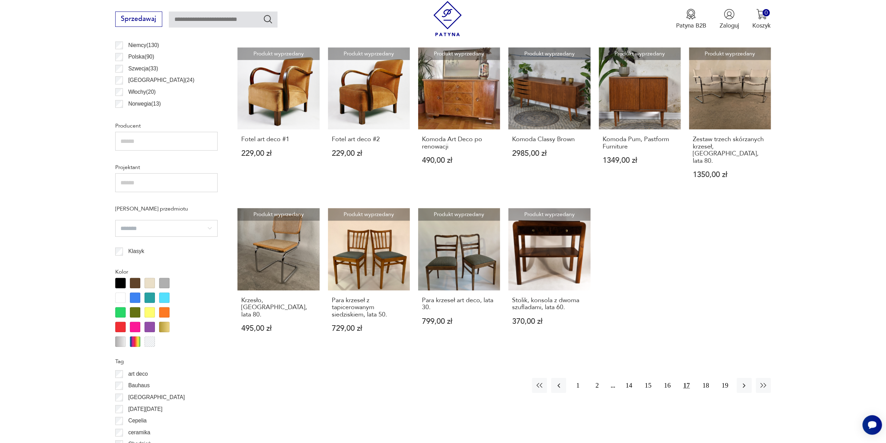
click at [210, 228] on input "search" at bounding box center [166, 228] width 102 height 17
click at [210, 227] on input "search" at bounding box center [166, 228] width 102 height 17
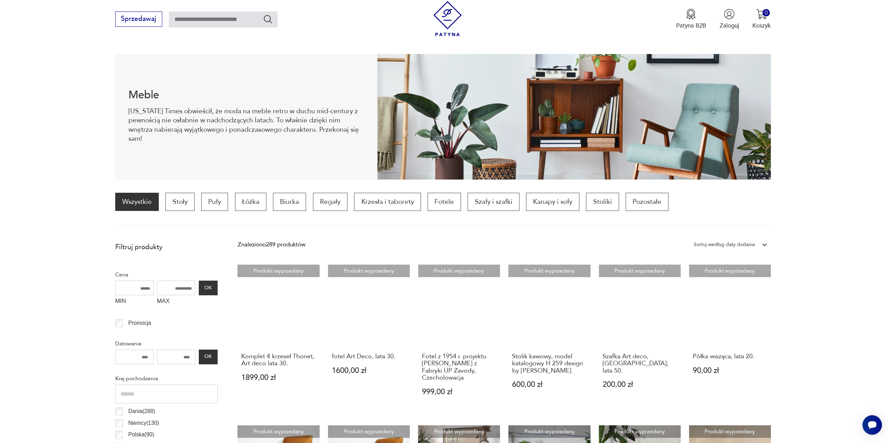
scroll to position [68, 0]
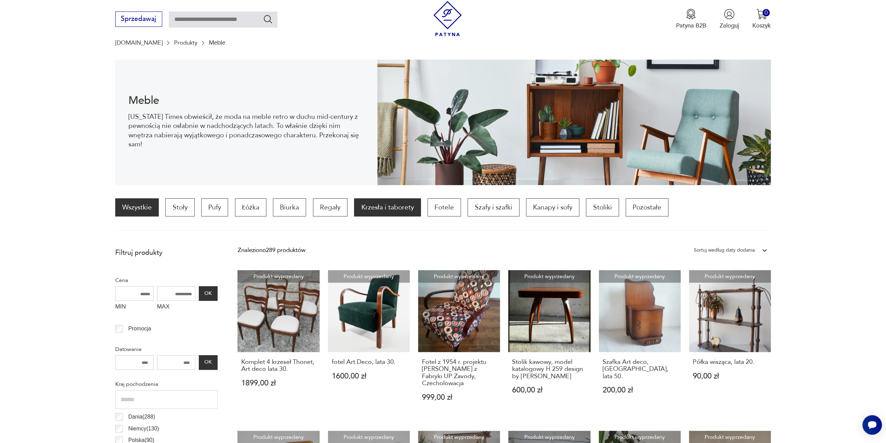
click at [390, 211] on p "Krzesła i taborety" at bounding box center [387, 207] width 67 height 18
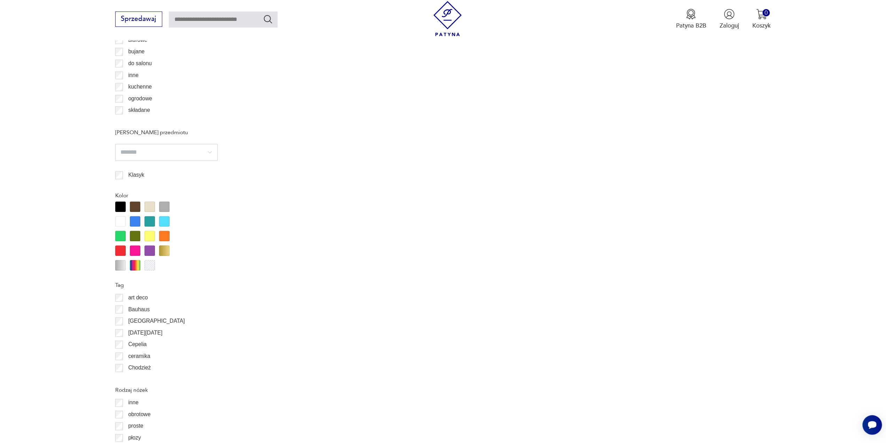
scroll to position [662, 0]
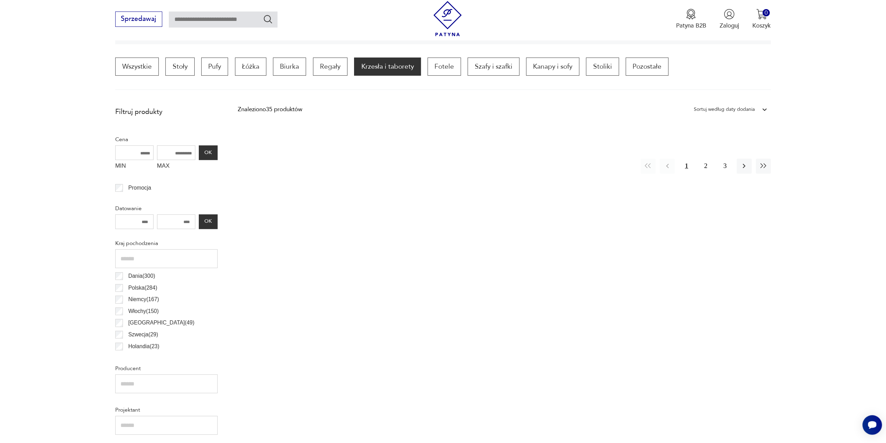
scroll to position [207, 0]
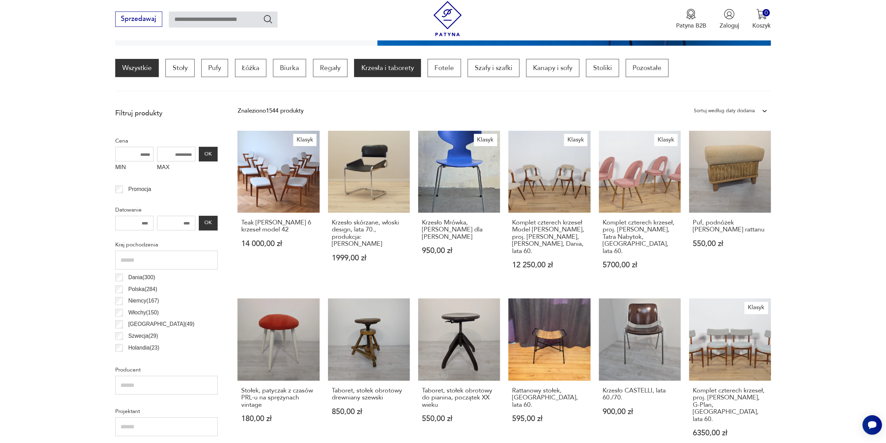
click at [138, 65] on link "Wszystkie" at bounding box center [137, 68] width 44 height 18
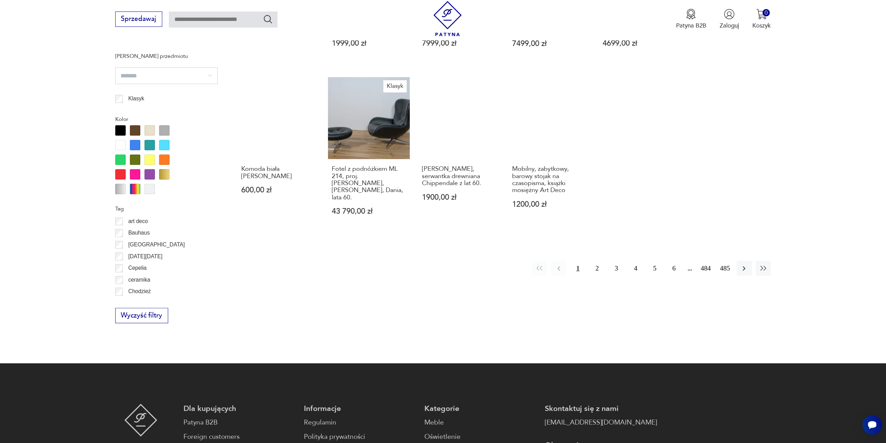
scroll to position [625, 0]
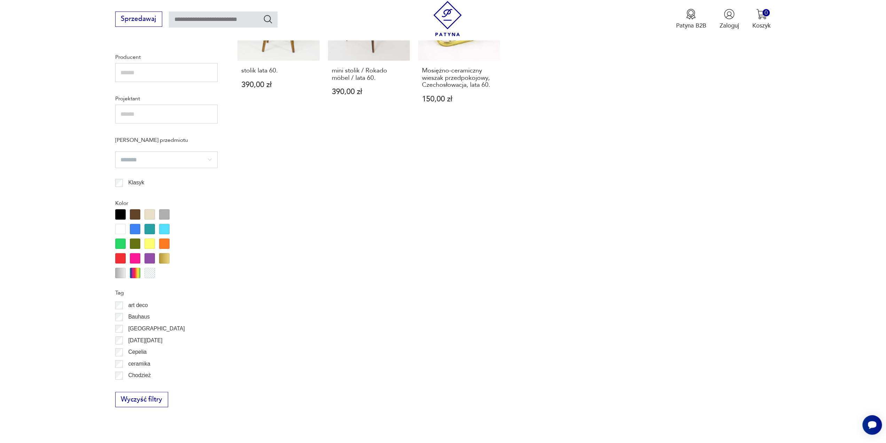
scroll to position [520, 0]
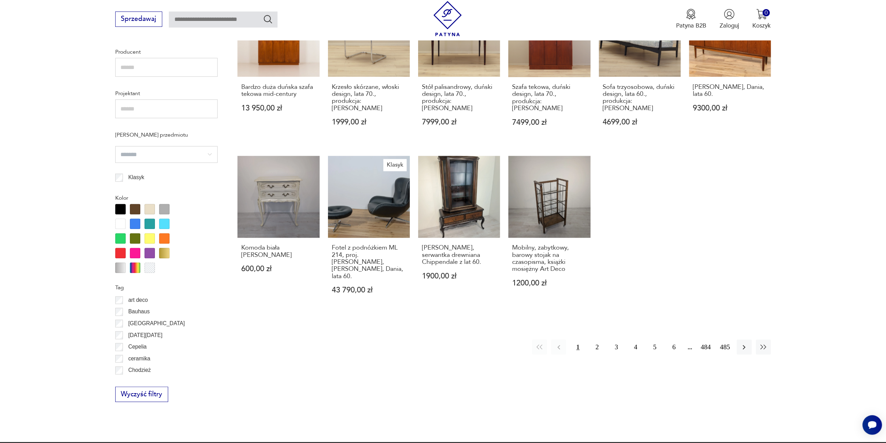
scroll to position [555, 0]
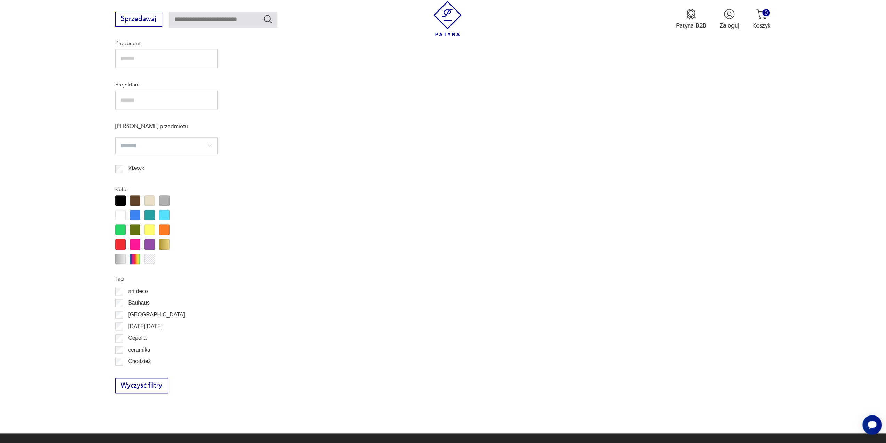
scroll to position [555, 0]
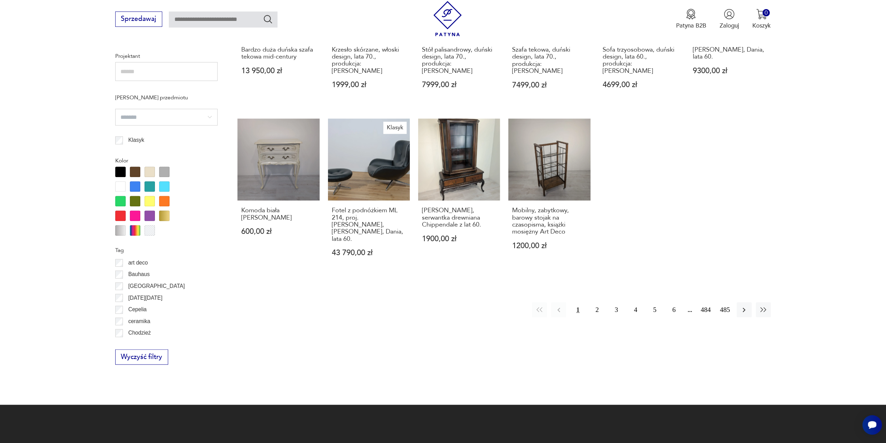
scroll to position [590, 0]
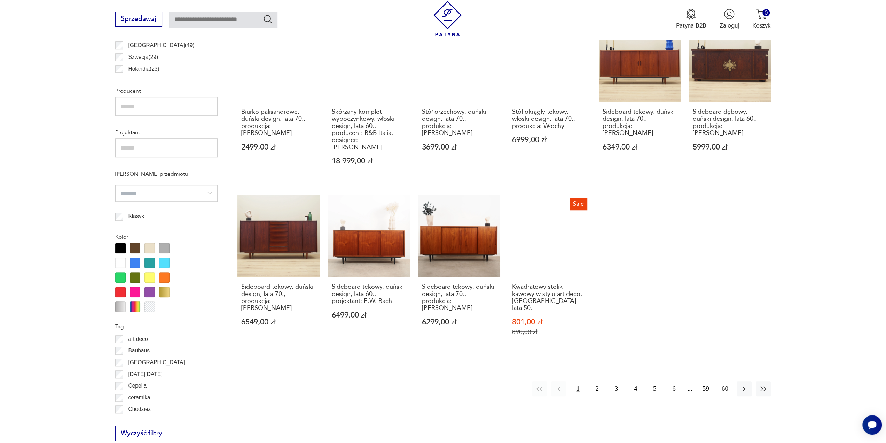
scroll to position [555, 0]
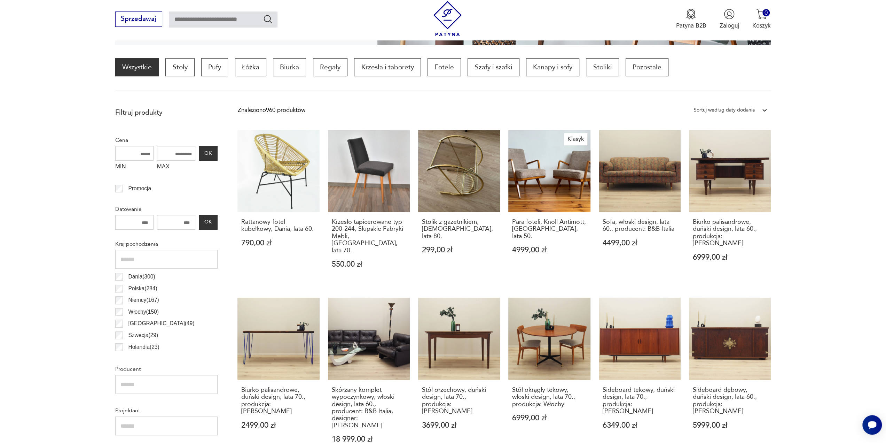
scroll to position [207, 0]
